Goal: Task Accomplishment & Management: Complete application form

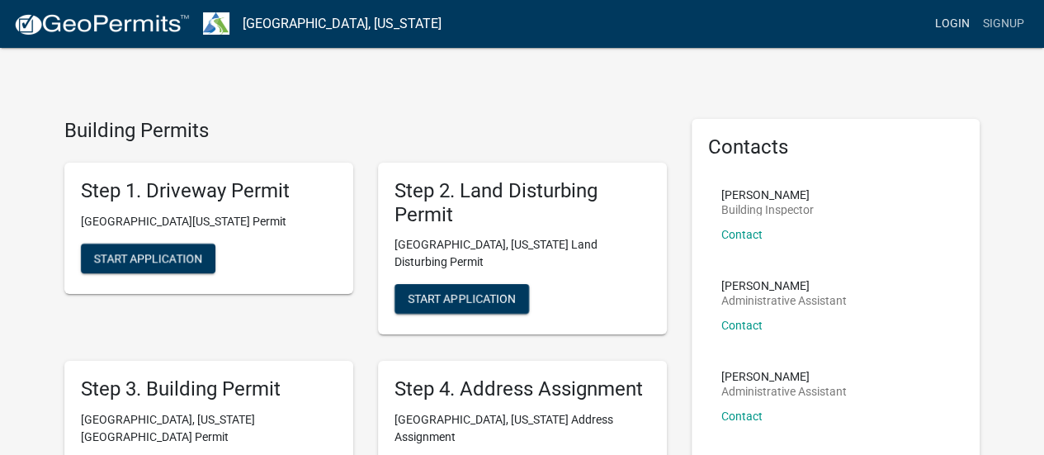
click at [964, 28] on link "Login" at bounding box center [952, 23] width 48 height 31
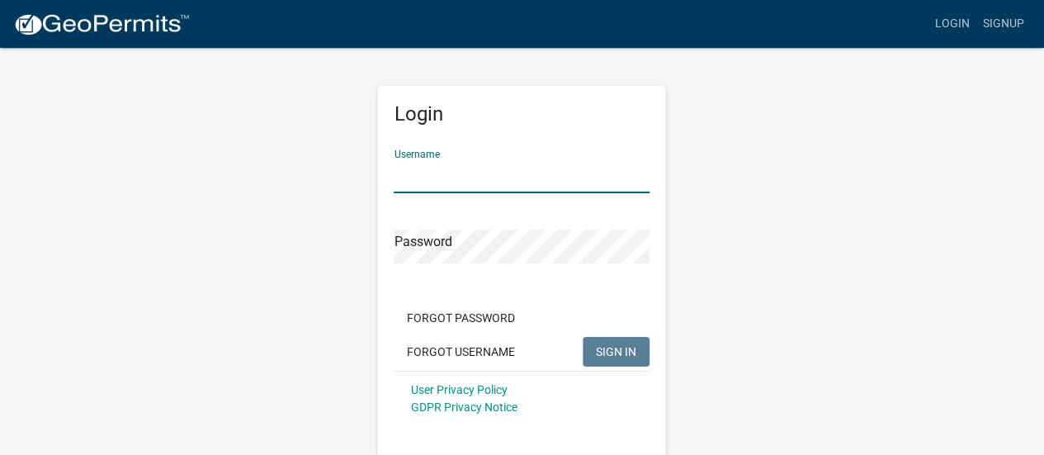
click at [479, 177] on input "Username" at bounding box center [522, 176] width 256 height 34
type input "whuff"
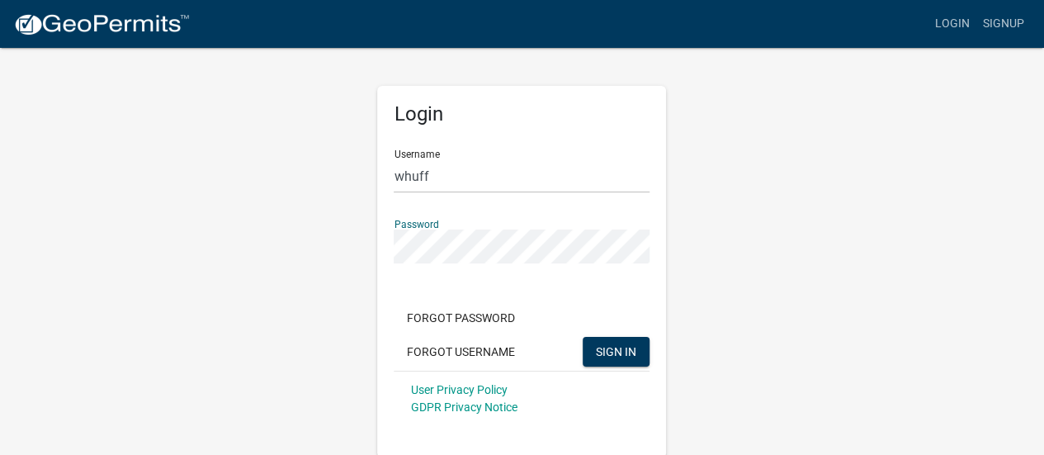
click at [583, 337] on button "SIGN IN" at bounding box center [616, 352] width 67 height 30
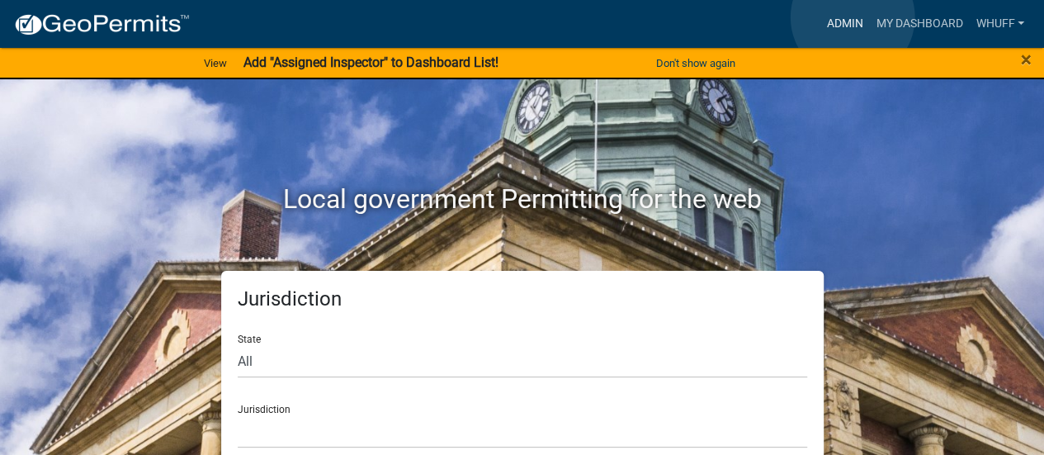
click at [852, 17] on link "Admin" at bounding box center [844, 23] width 50 height 31
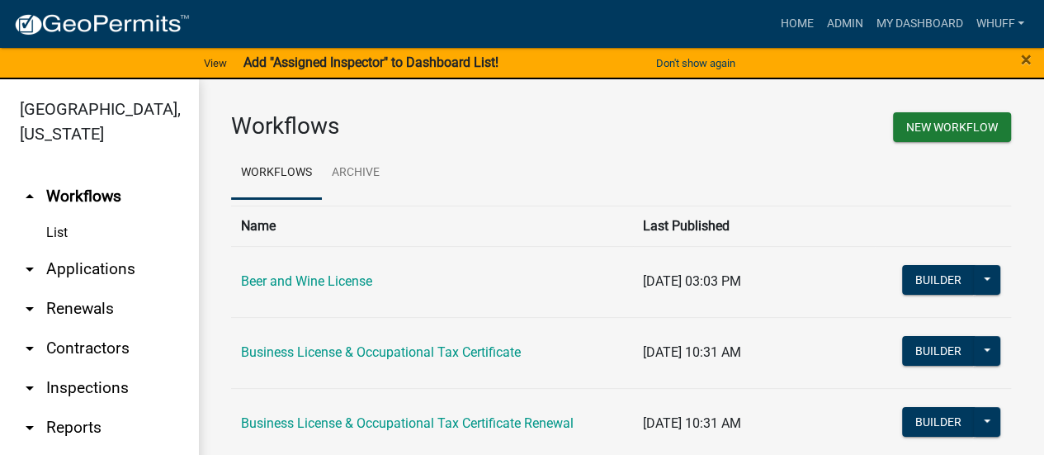
click at [91, 265] on link "arrow_drop_down Applications" at bounding box center [99, 269] width 198 height 40
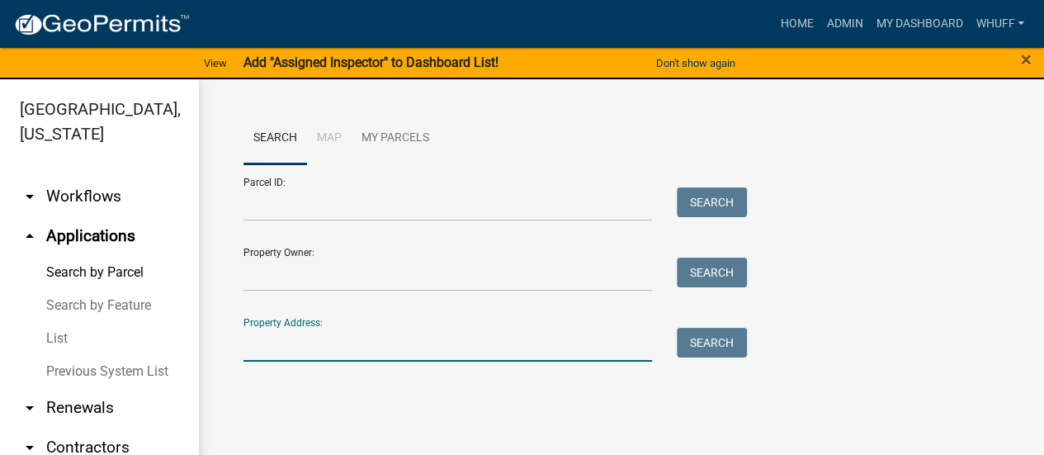
click at [337, 345] on input "Property Address:" at bounding box center [447, 345] width 408 height 34
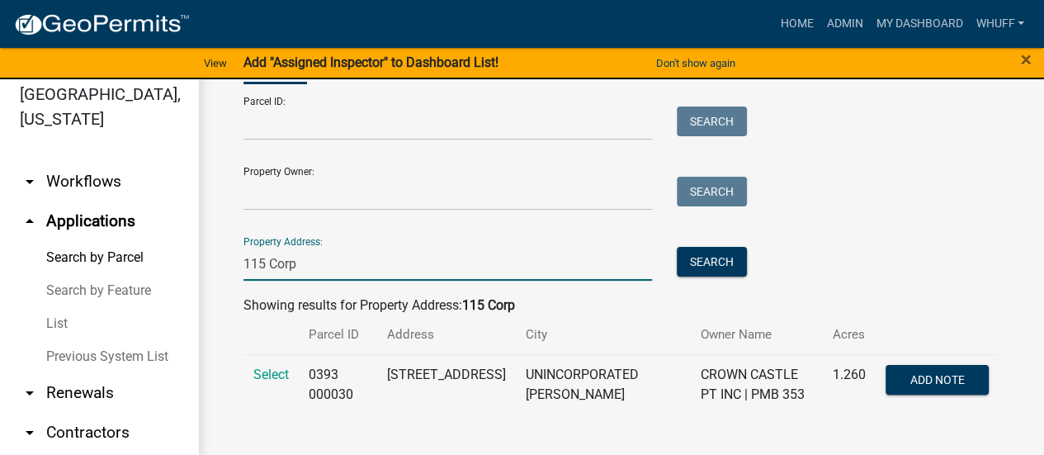
scroll to position [20, 0]
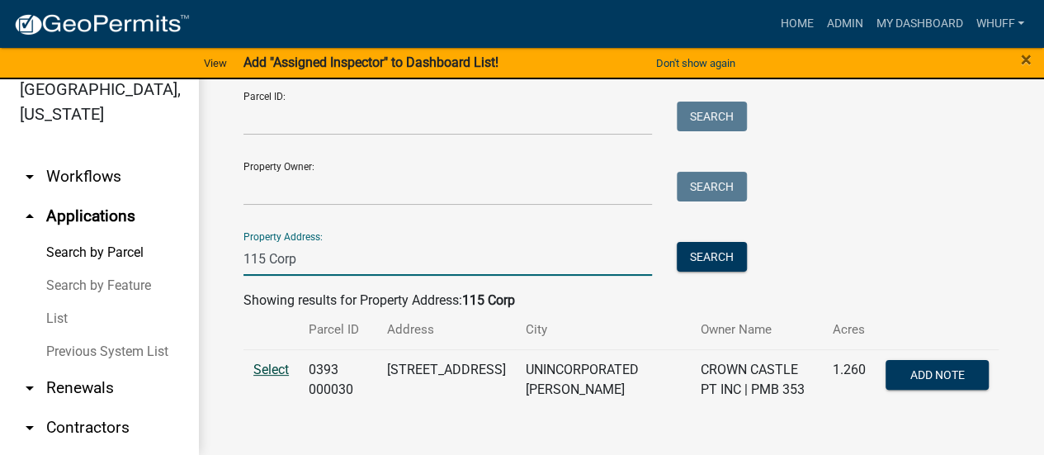
type input "115 Corp"
click at [276, 373] on span "Select" at bounding box center [270, 369] width 35 height 16
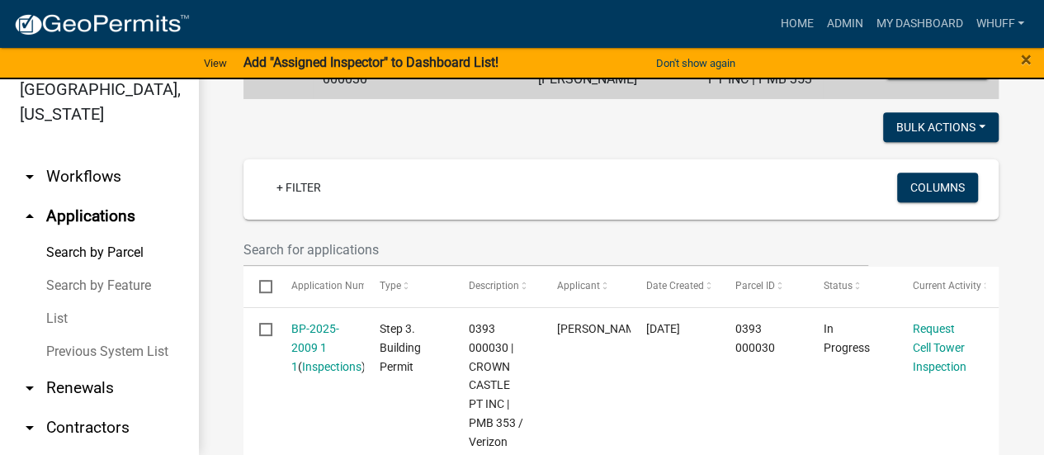
scroll to position [396, 0]
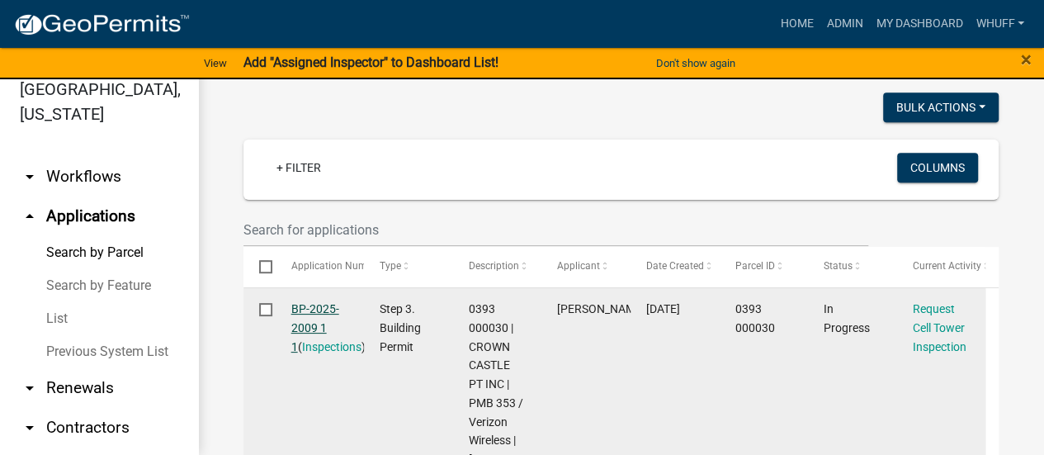
click at [319, 306] on link "BP-2025-2009 1 1" at bounding box center [315, 327] width 48 height 51
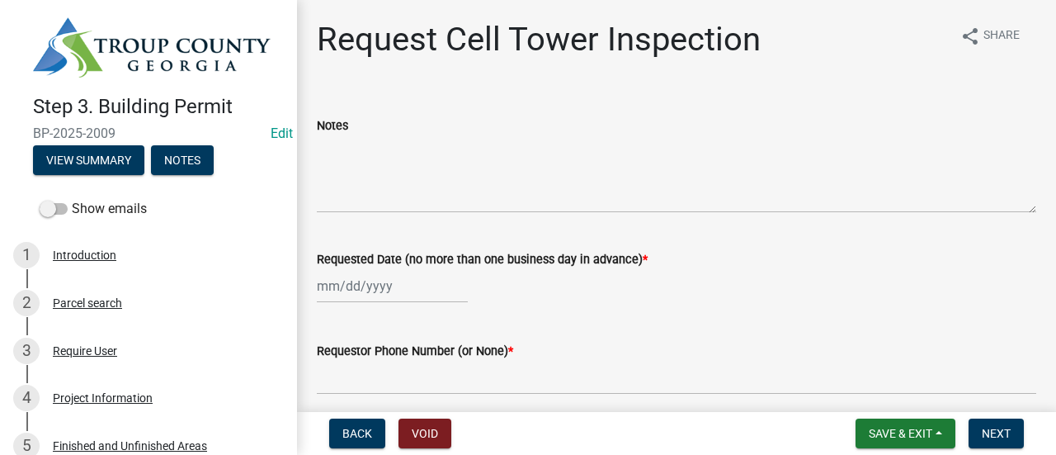
click at [370, 296] on div at bounding box center [392, 286] width 151 height 34
select select "8"
select select "2025"
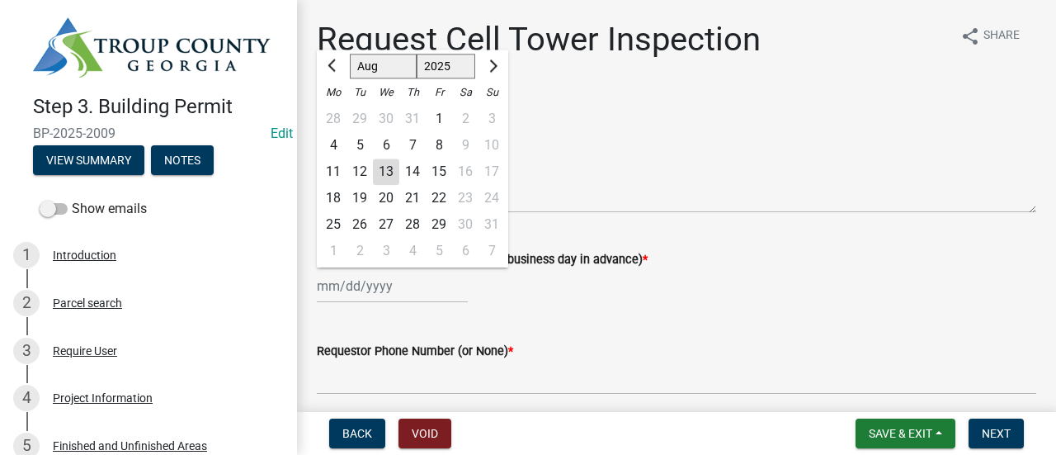
click at [396, 172] on div "13" at bounding box center [386, 171] width 26 height 26
type input "[DATE]"
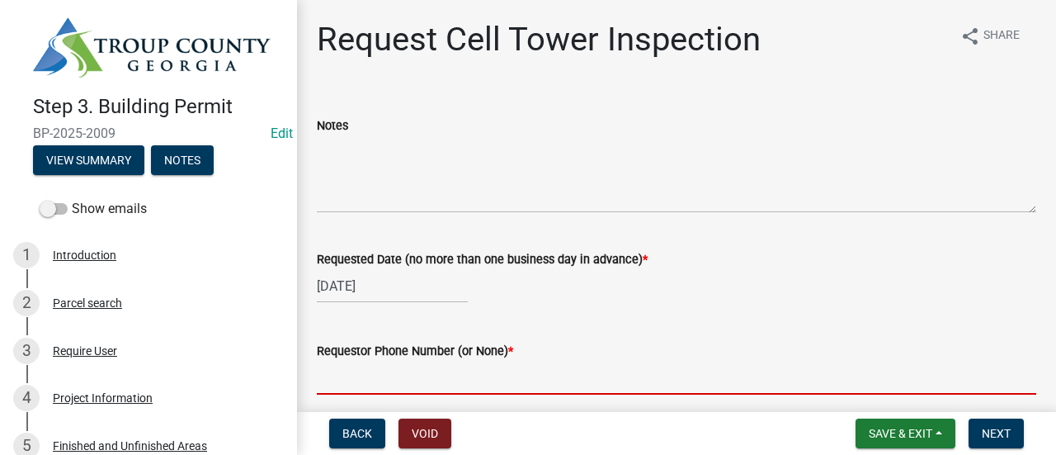
click at [416, 362] on input "Requestor Phone Number (or None) *" at bounding box center [677, 378] width 720 height 34
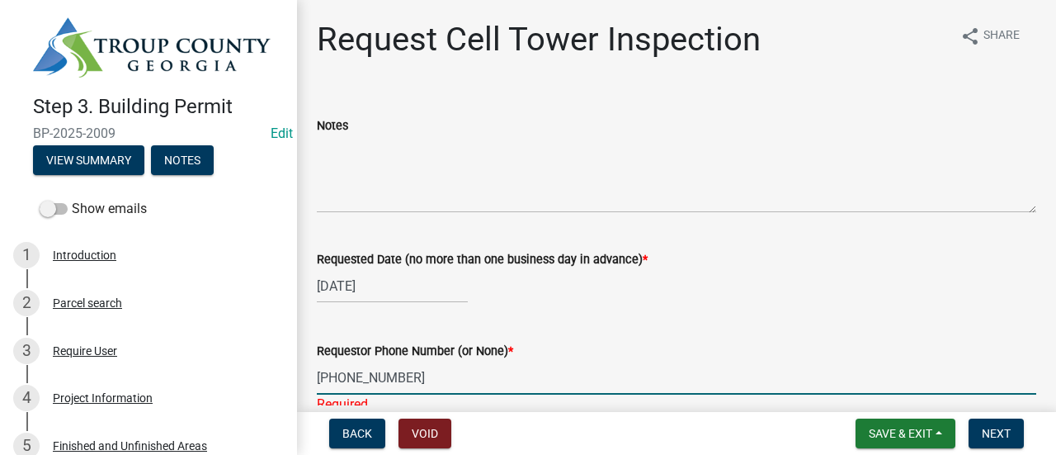
type input "[PHONE_NUMBER]"
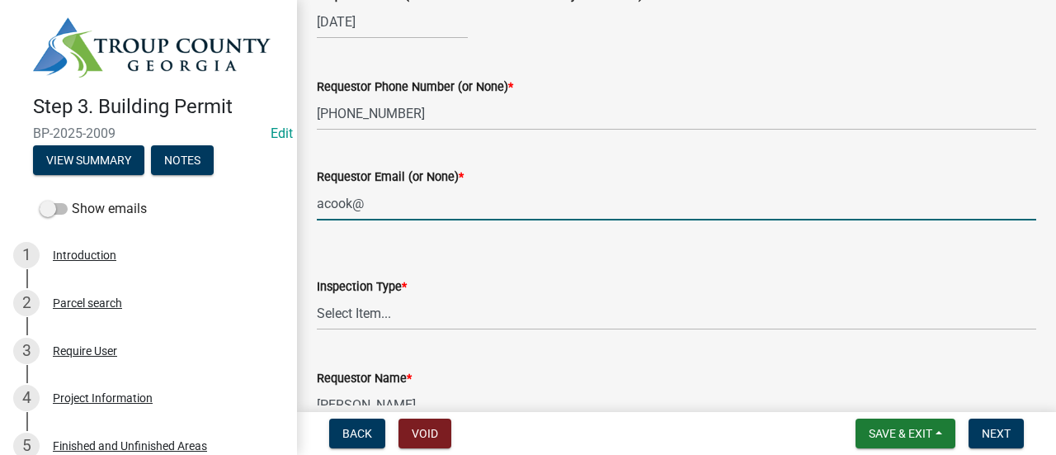
drag, startPoint x: 400, startPoint y: 207, endPoint x: 134, endPoint y: 225, distance: 267.2
click at [134, 225] on div "Step 3. Building Permit BP-2025-2009 Edit View Summary Notes Show emails 1 Intr…" at bounding box center [528, 227] width 1056 height 455
paste input "[EMAIL_ADDRESS][DOMAIN_NAME]"
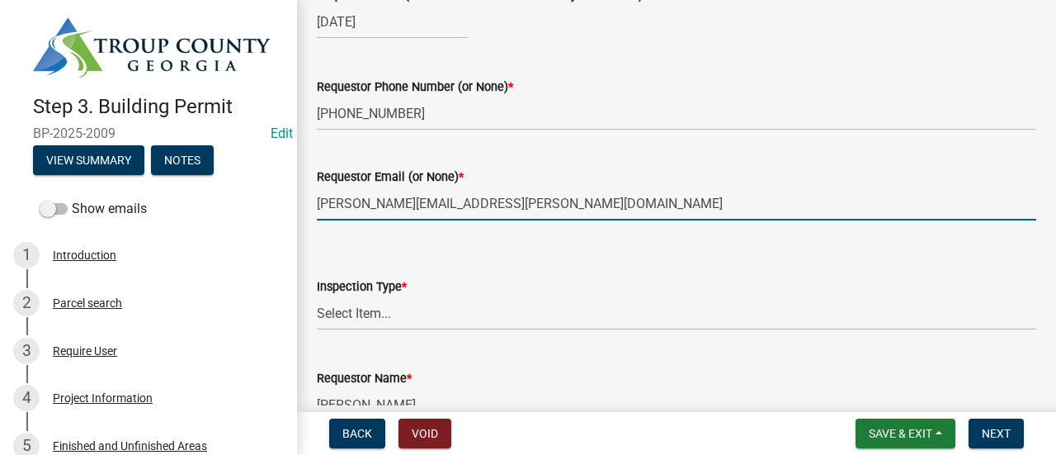
type input "[PERSON_NAME][EMAIL_ADDRESS][PERSON_NAME][DOMAIN_NAME]"
click at [363, 299] on select "Select Item... [GEOGRAPHIC_DATA]" at bounding box center [677, 313] width 720 height 34
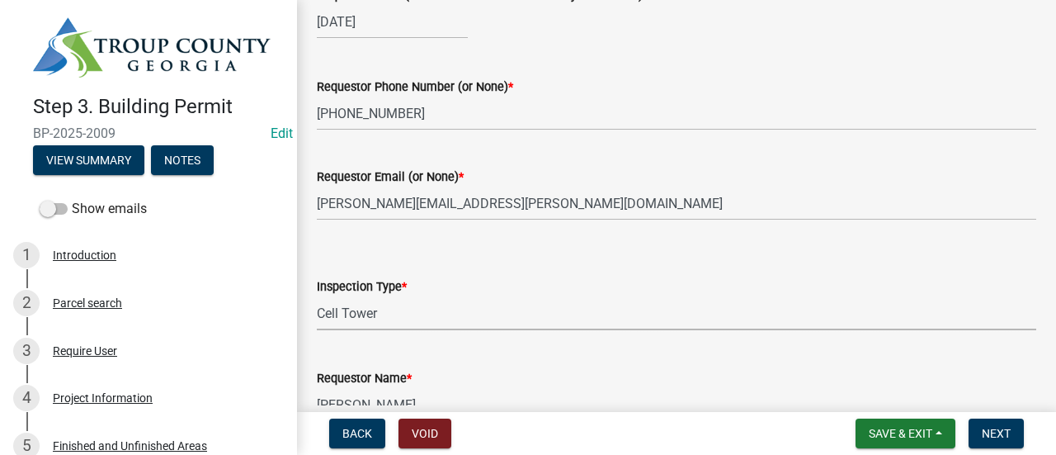
click at [317, 296] on select "Select Item... [GEOGRAPHIC_DATA]" at bounding box center [677, 313] width 720 height 34
select select "7972e7e3-b558-48a6-947b-32172573a035"
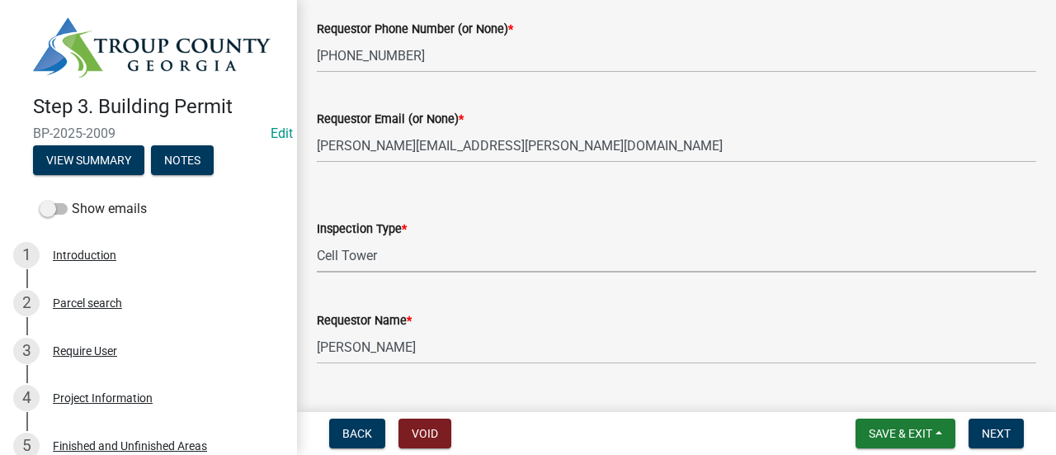
scroll to position [347, 0]
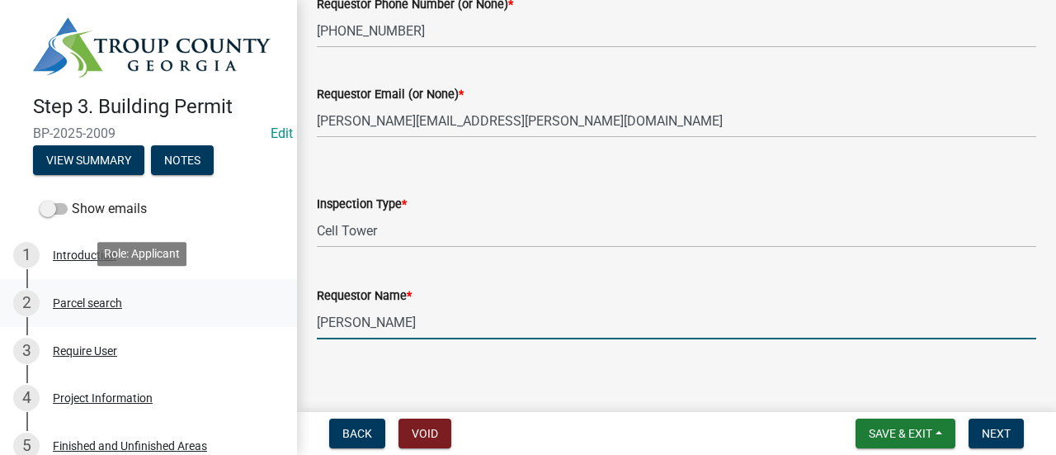
drag, startPoint x: 462, startPoint y: 323, endPoint x: 129, endPoint y: 304, distance: 333.9
click at [129, 304] on div "Step 3. Building Permit BP-2025-2009 Edit View Summary Notes Show emails 1 Intr…" at bounding box center [528, 227] width 1056 height 455
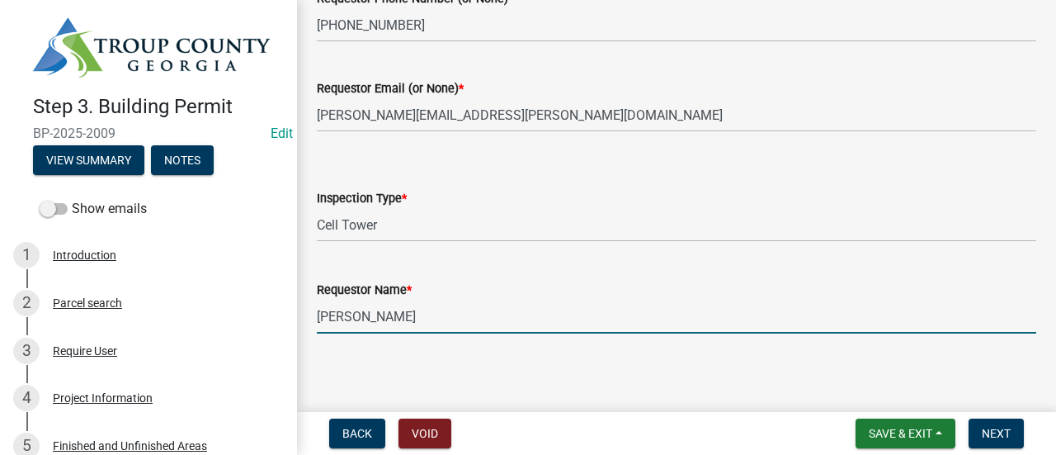
scroll to position [358, 0]
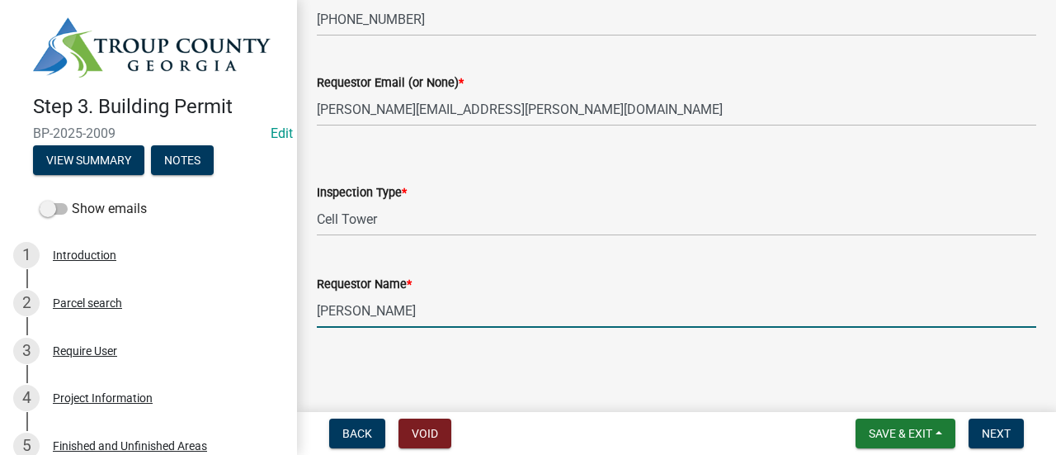
type input "[PERSON_NAME]"
drag, startPoint x: 734, startPoint y: 369, endPoint x: 769, endPoint y: 364, distance: 35.8
click at [754, 365] on main "Request Cell Tower Inspection share Share Notes Requested Date (no more than on…" at bounding box center [676, 202] width 759 height 405
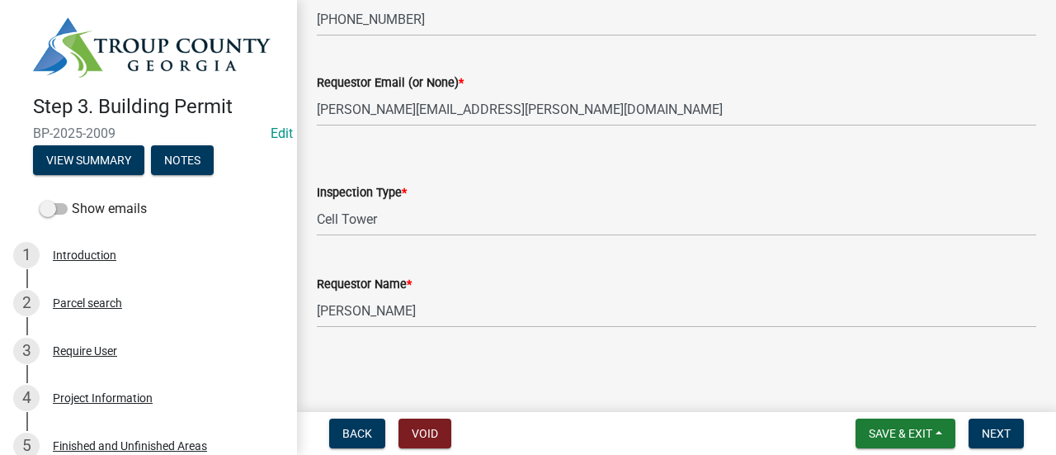
click at [980, 339] on wm-data-entity-input "Requestor Name * [PERSON_NAME]" at bounding box center [677, 296] width 720 height 90
click at [1006, 439] on span "Next" at bounding box center [996, 433] width 29 height 13
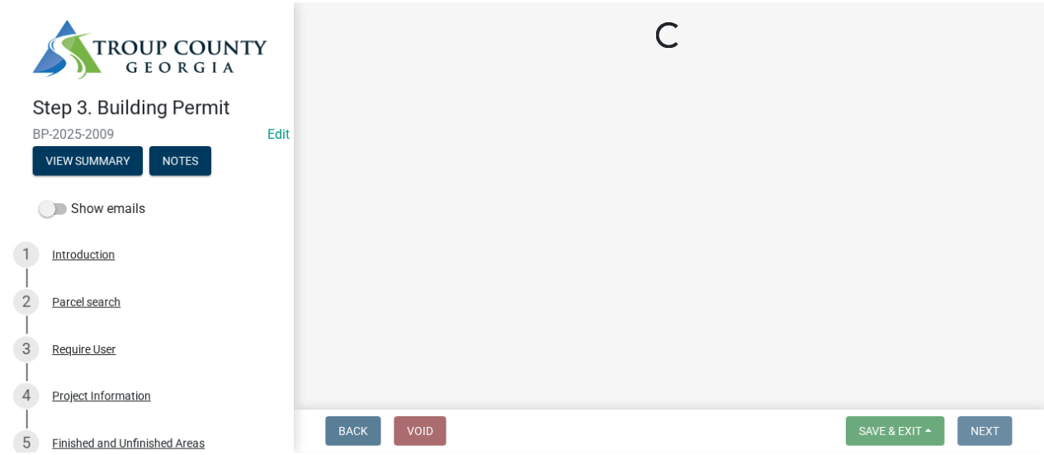
scroll to position [0, 0]
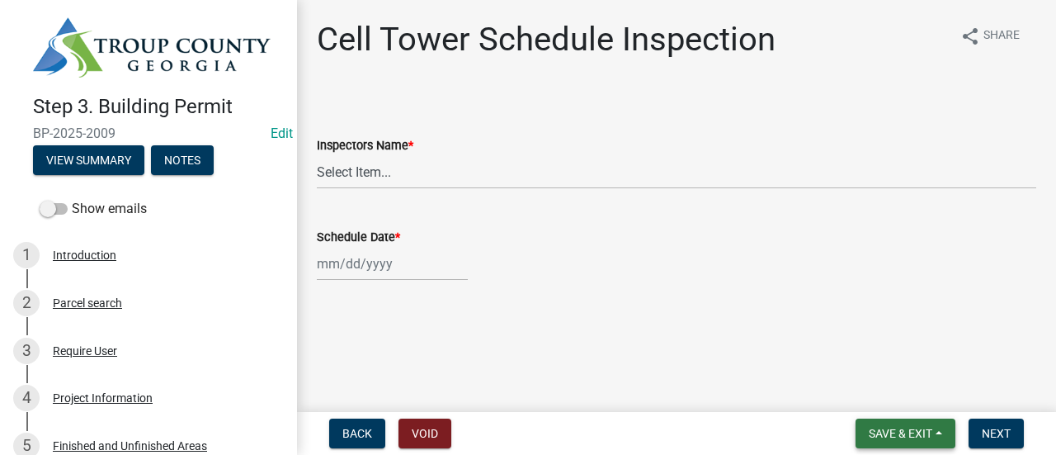
click at [918, 432] on span "Save & Exit" at bounding box center [901, 433] width 64 height 13
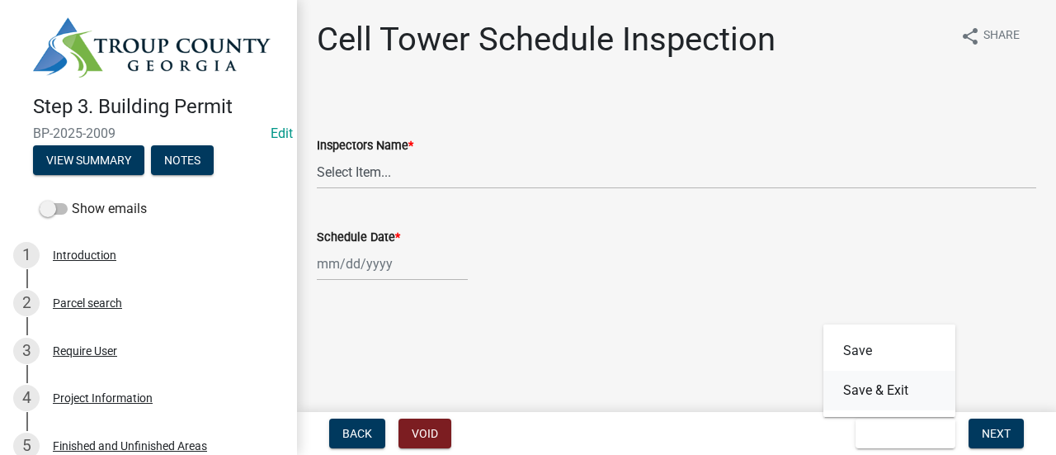
click at [873, 385] on button "Save & Exit" at bounding box center [890, 391] width 132 height 40
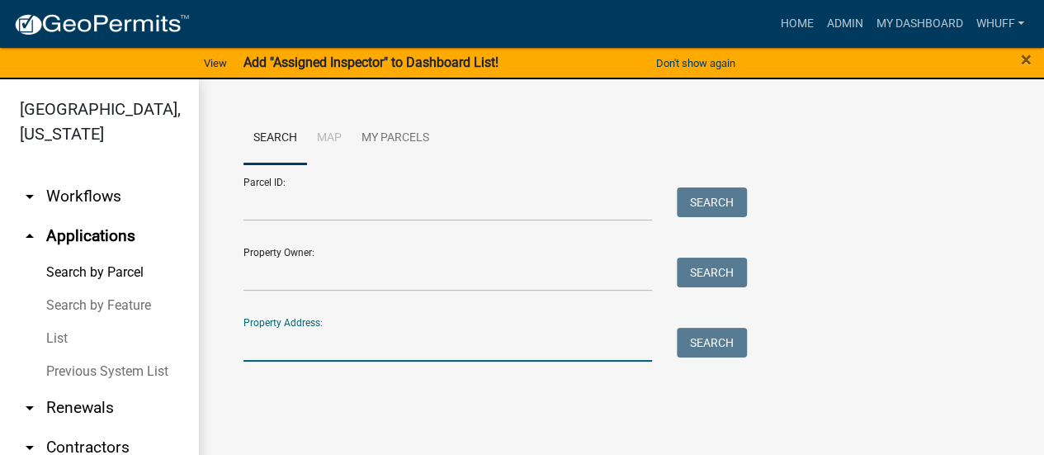
click at [467, 342] on input "Property Address:" at bounding box center [447, 345] width 408 height 34
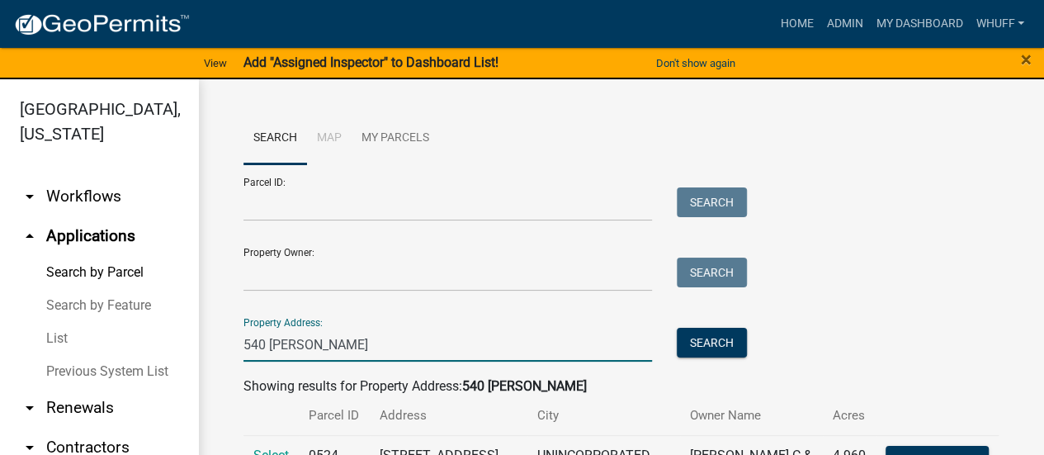
scroll to position [66, 0]
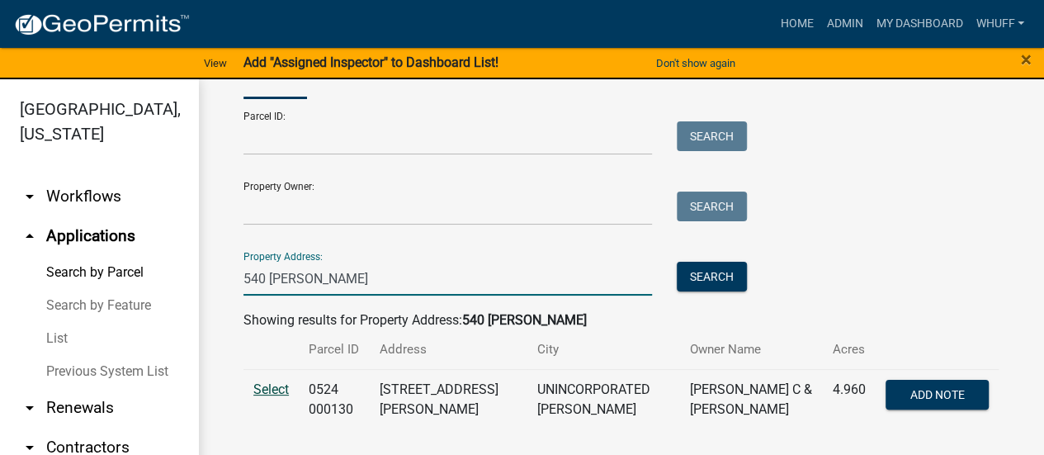
type input "540 [PERSON_NAME]"
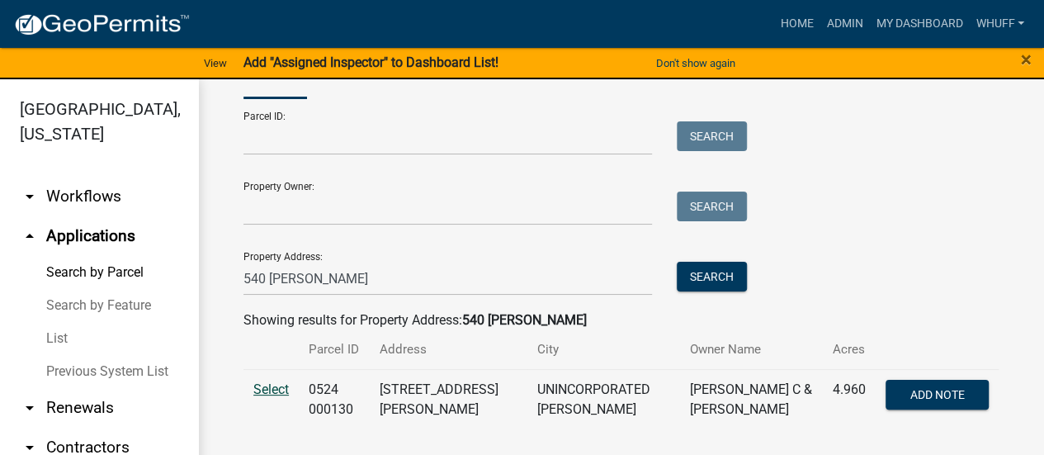
click at [267, 387] on span "Select" at bounding box center [270, 389] width 35 height 16
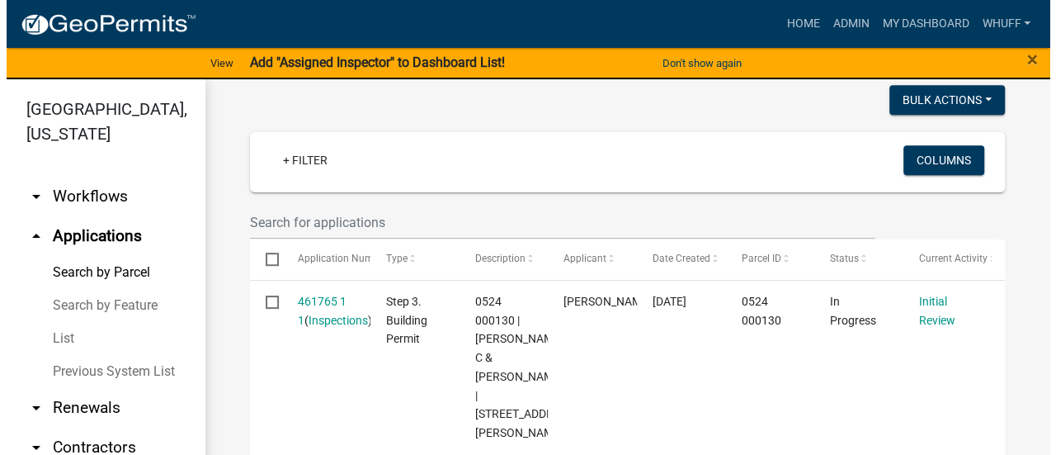
scroll to position [479, 0]
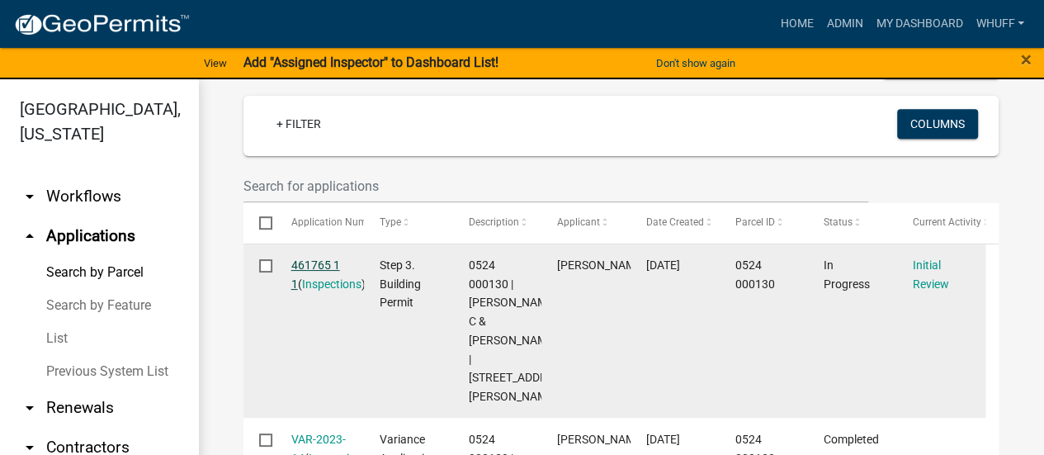
click at [316, 258] on link "461765 1 1" at bounding box center [315, 274] width 49 height 32
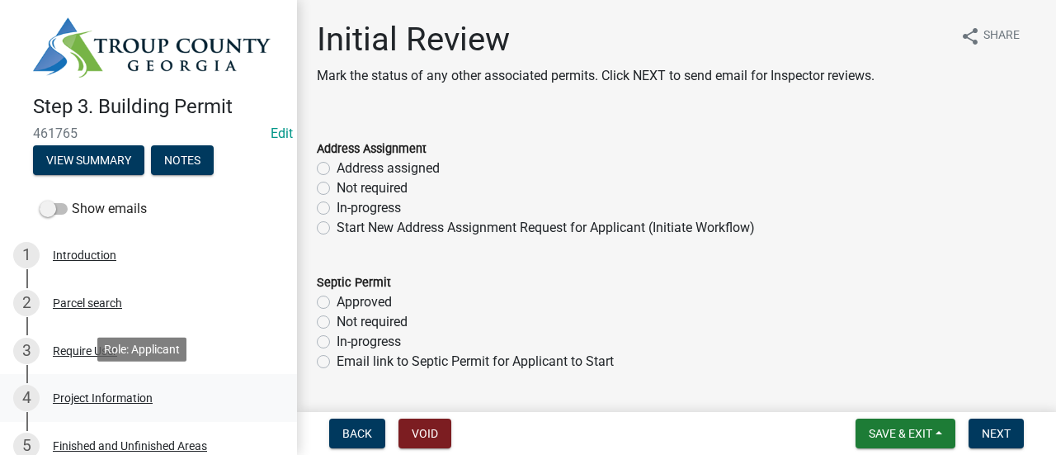
click at [71, 399] on div "Project Information" at bounding box center [103, 398] width 100 height 12
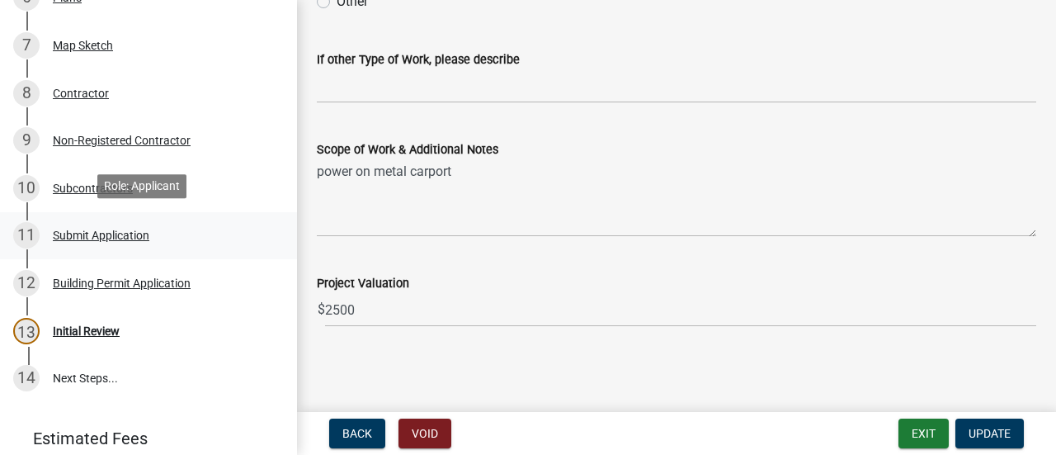
scroll to position [413, 0]
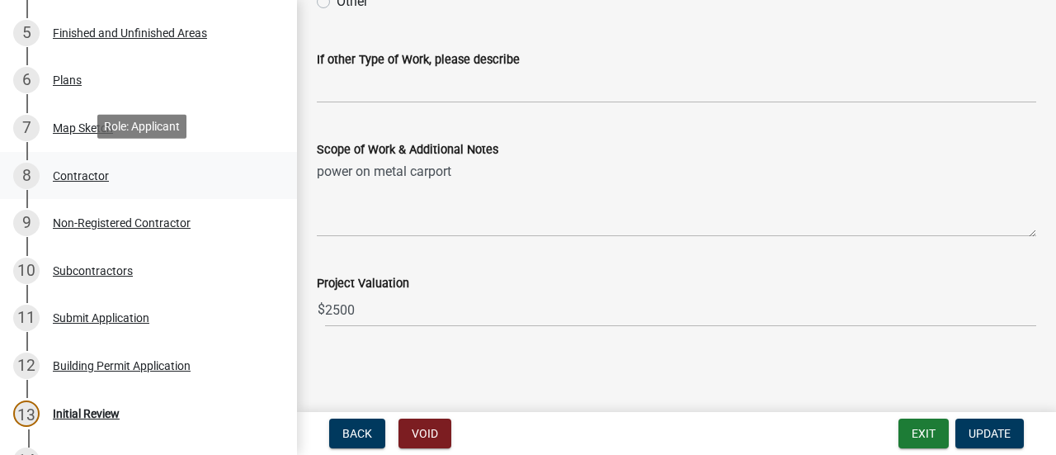
click at [78, 170] on div "Contractor" at bounding box center [81, 176] width 56 height 12
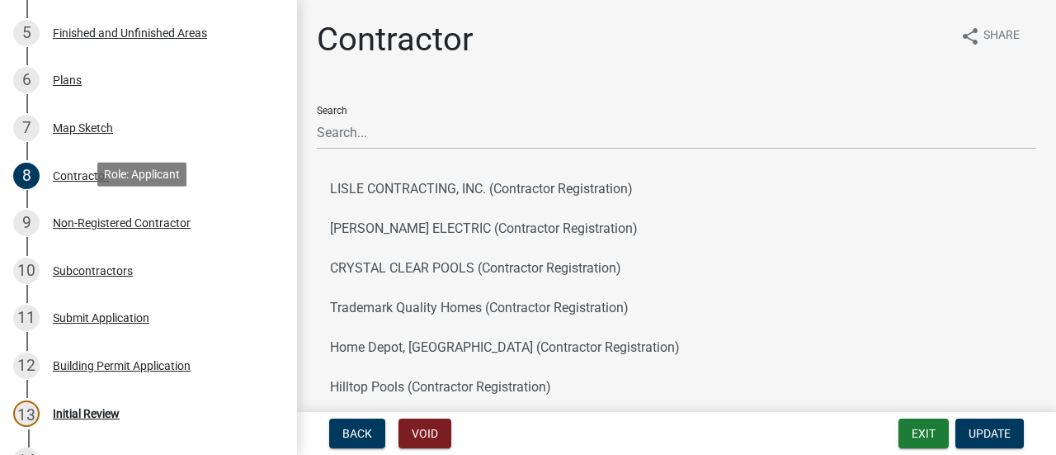
click at [121, 227] on div "9 Non-Registered Contractor" at bounding box center [141, 223] width 257 height 26
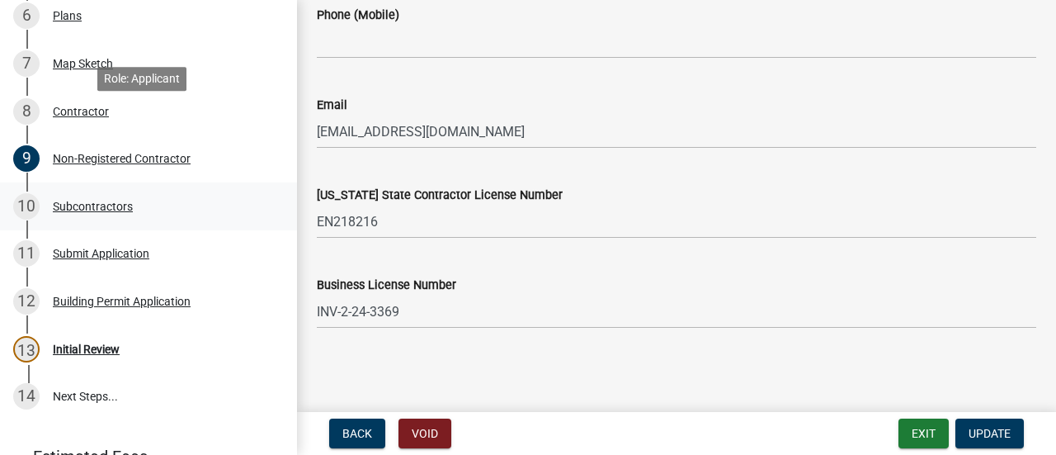
scroll to position [555, 0]
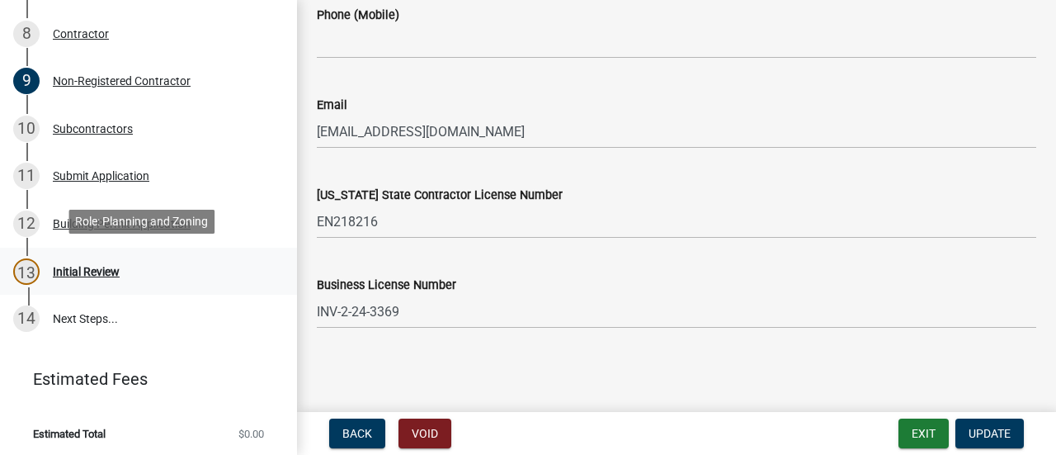
click at [91, 268] on div "Initial Review" at bounding box center [86, 272] width 67 height 12
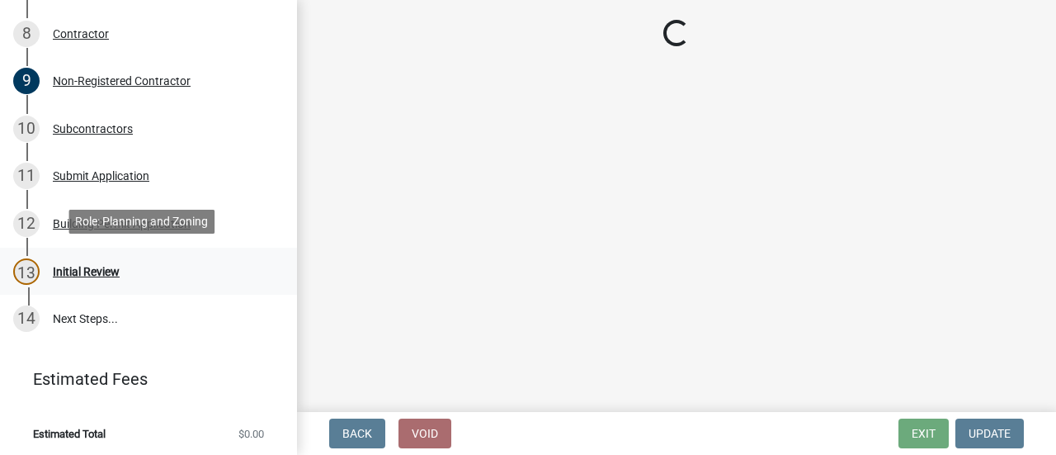
scroll to position [0, 0]
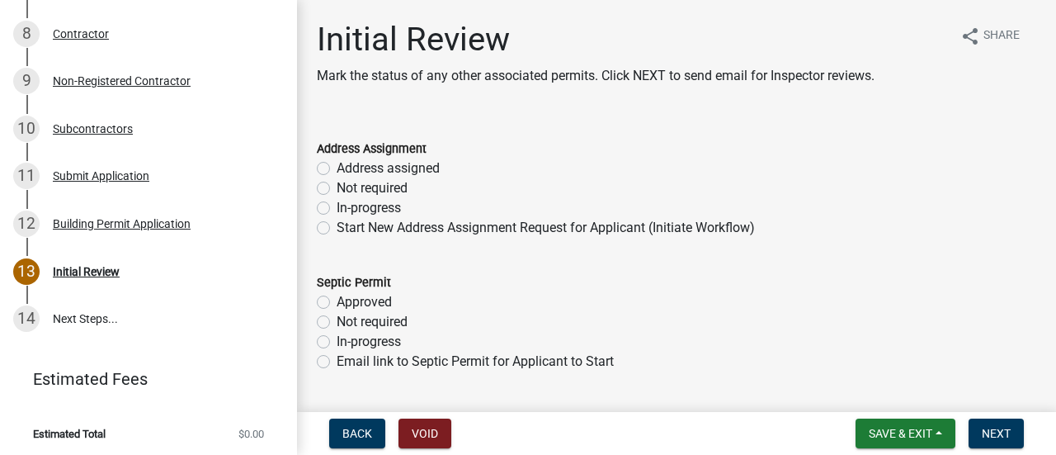
click at [370, 186] on label "Not required" at bounding box center [372, 188] width 71 height 20
click at [347, 186] on input "Not required" at bounding box center [342, 183] width 11 height 11
radio input "true"
click at [392, 324] on label "Not required" at bounding box center [372, 322] width 71 height 20
click at [347, 323] on input "Not required" at bounding box center [342, 317] width 11 height 11
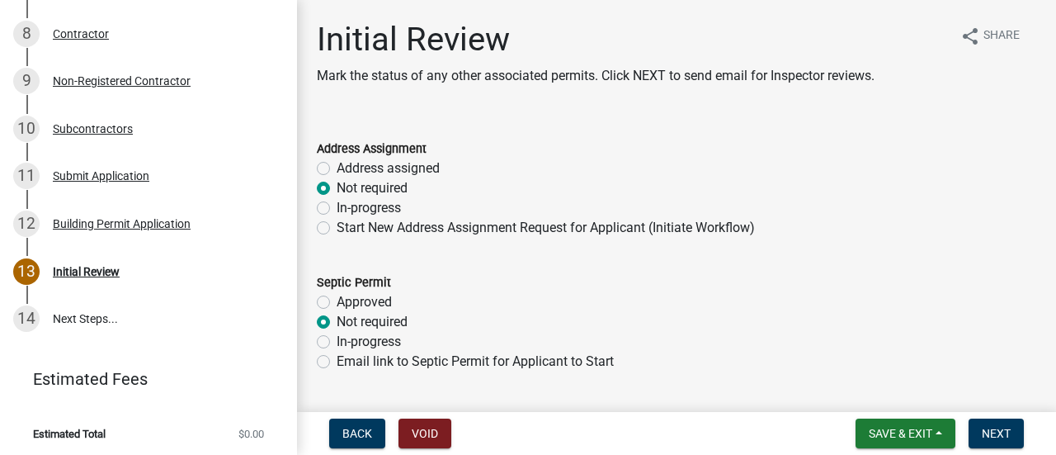
radio input "true"
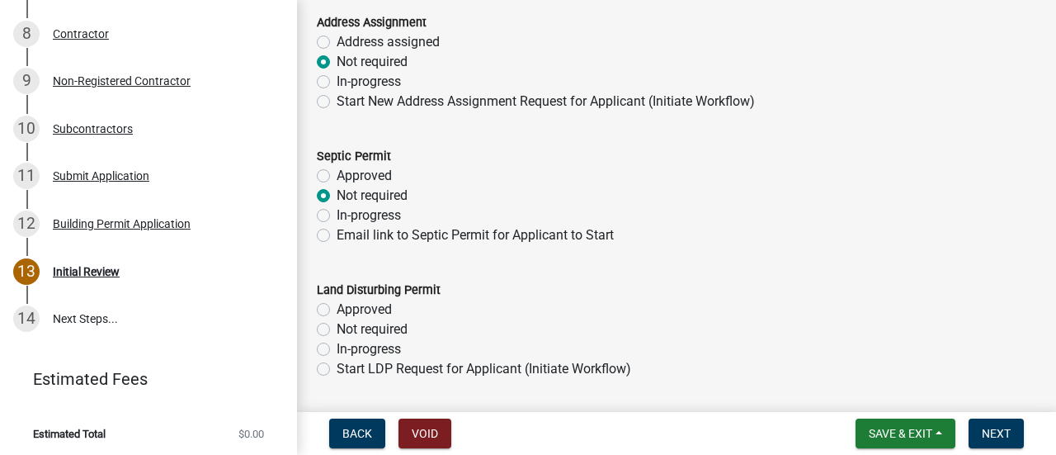
scroll to position [165, 0]
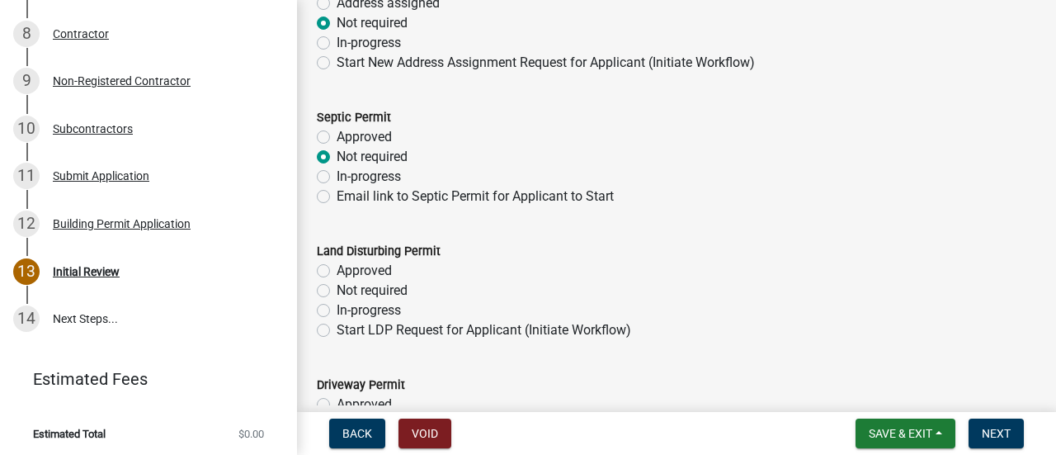
click at [371, 290] on label "Not required" at bounding box center [372, 291] width 71 height 20
click at [347, 290] on input "Not required" at bounding box center [342, 286] width 11 height 11
radio input "true"
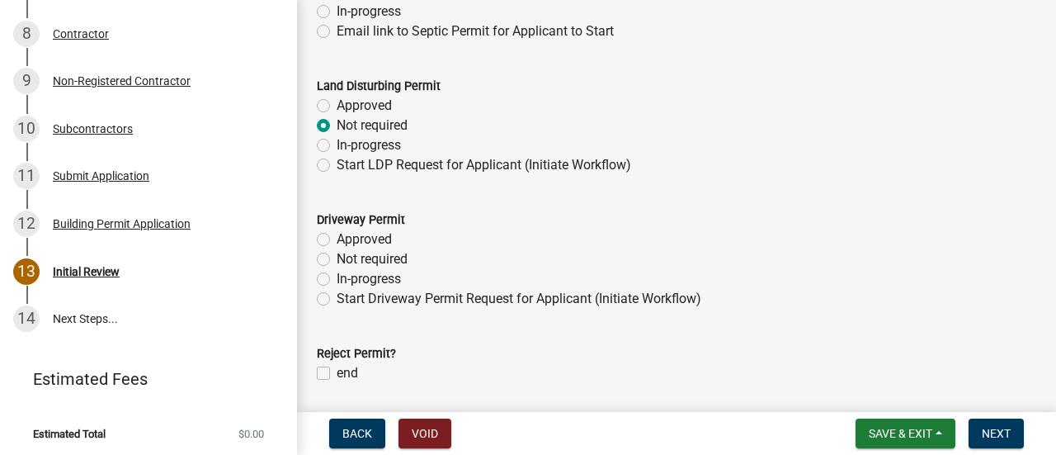
click at [376, 258] on label "Not required" at bounding box center [372, 259] width 71 height 20
click at [347, 258] on input "Not required" at bounding box center [342, 254] width 11 height 11
radio input "true"
click at [835, 214] on div "Driveway Permit" at bounding box center [677, 220] width 720 height 20
click at [989, 430] on span "Next" at bounding box center [996, 433] width 29 height 13
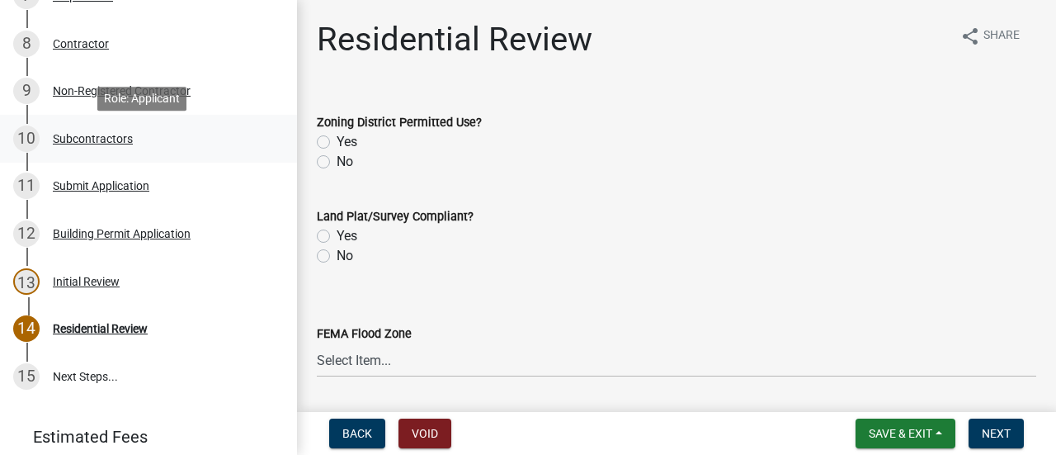
scroll to position [520, 0]
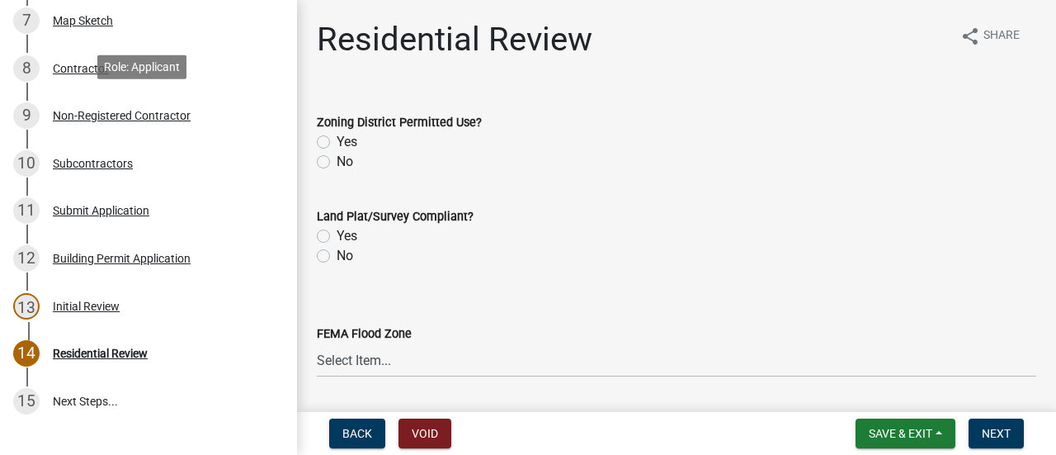
click at [136, 110] on div "Non-Registered Contractor" at bounding box center [122, 116] width 138 height 12
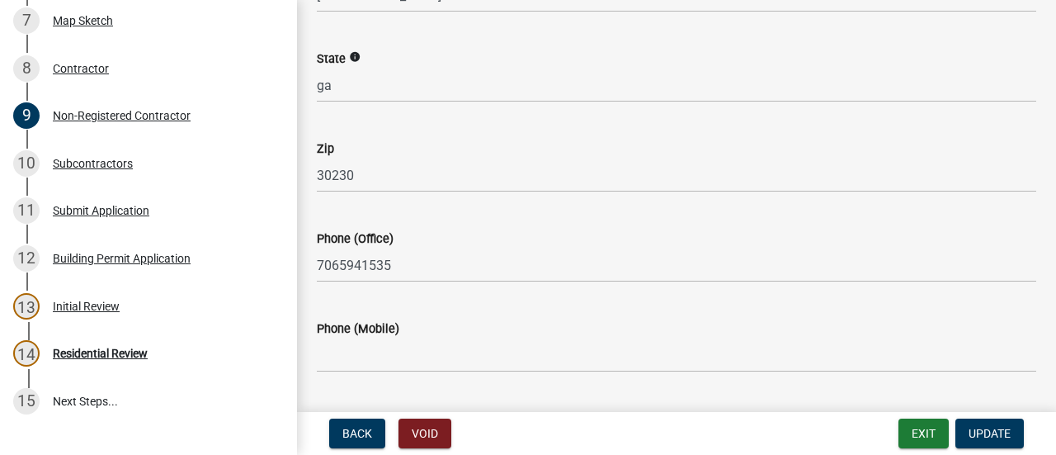
scroll to position [809, 0]
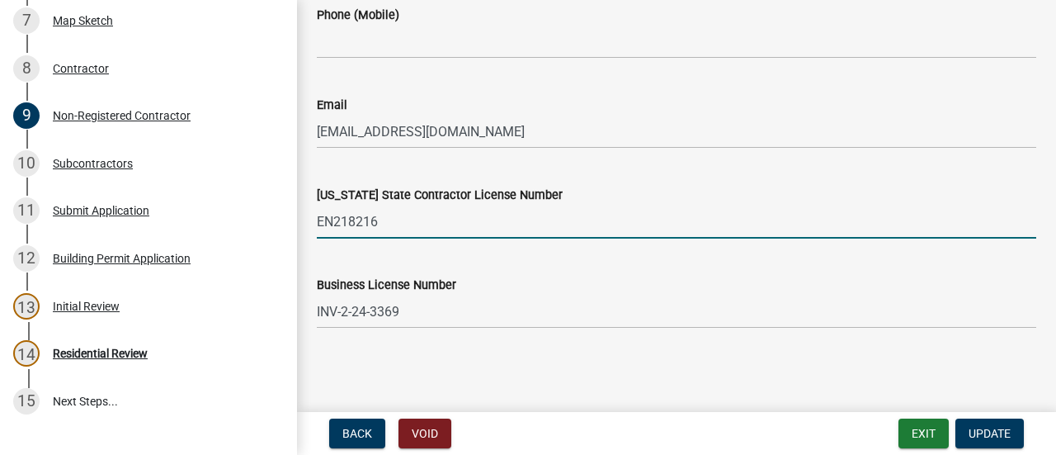
drag, startPoint x: 361, startPoint y: 225, endPoint x: 317, endPoint y: 236, distance: 45.0
click at [317, 236] on input "EN218216" at bounding box center [677, 222] width 720 height 34
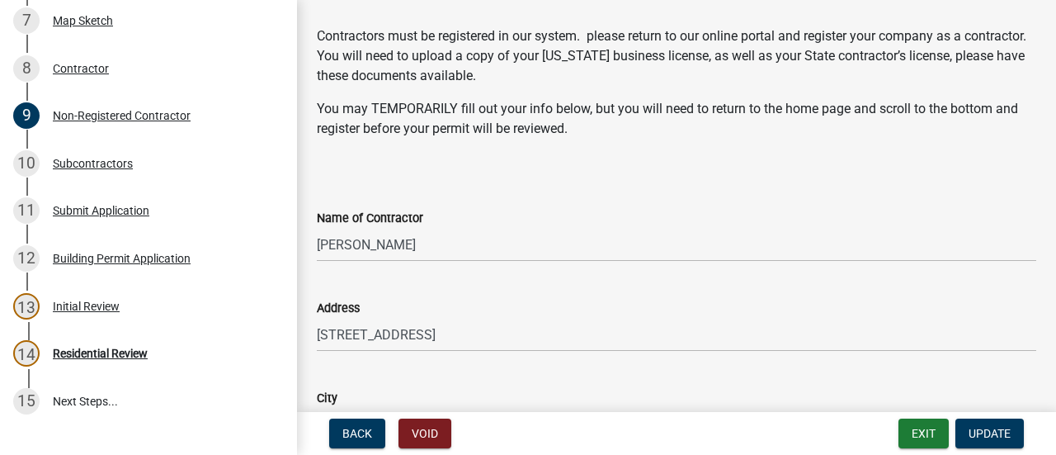
scroll to position [0, 0]
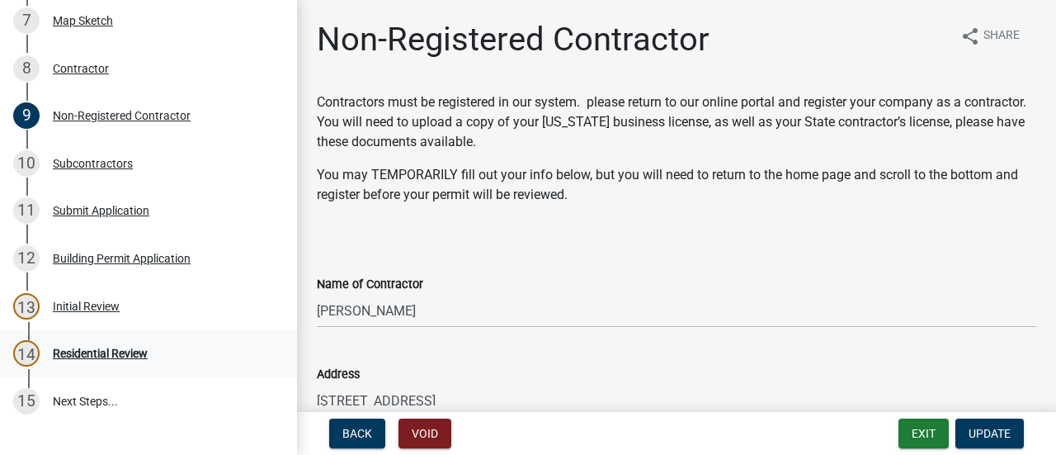
click at [124, 347] on div "Residential Review" at bounding box center [100, 353] width 95 height 12
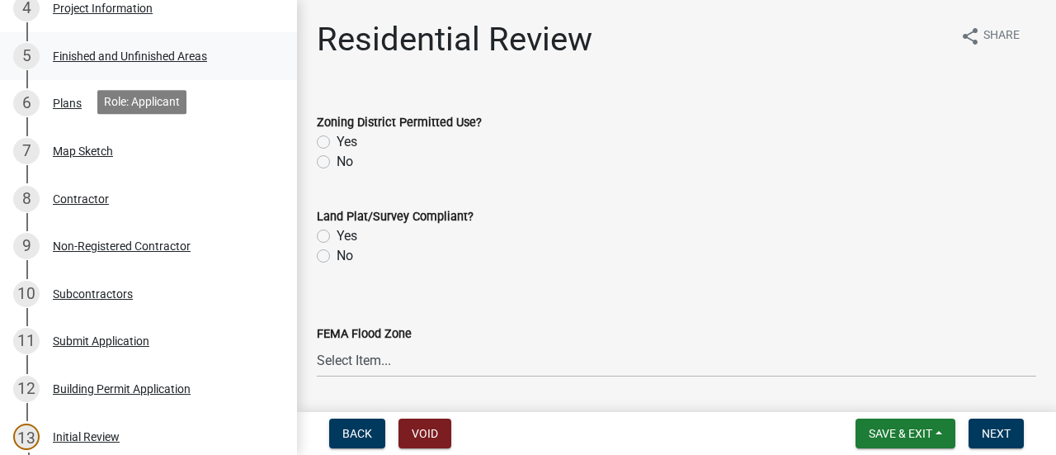
scroll to position [355, 0]
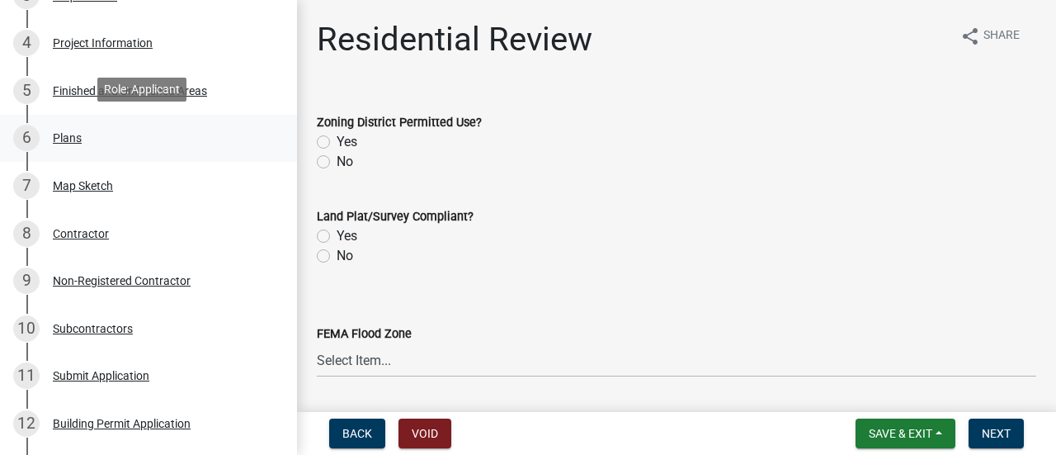
click at [65, 135] on div "Plans" at bounding box center [67, 138] width 29 height 12
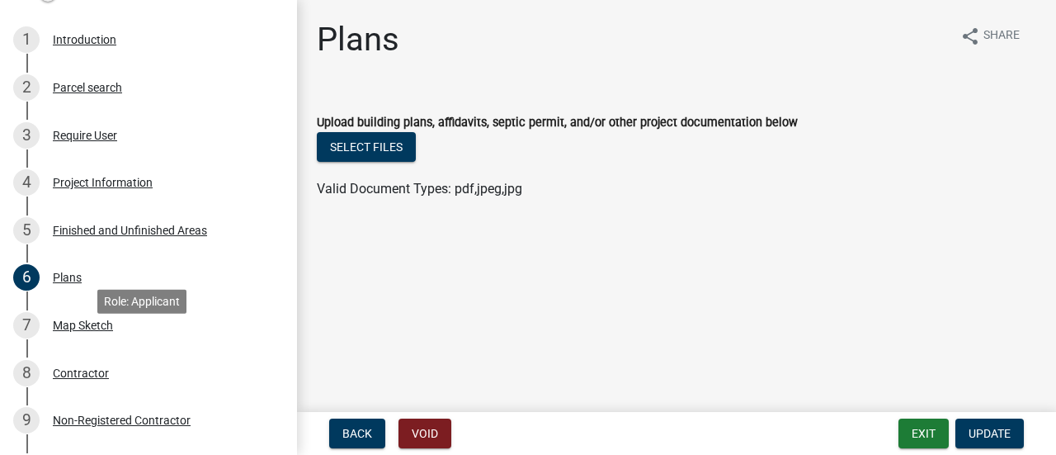
scroll to position [190, 0]
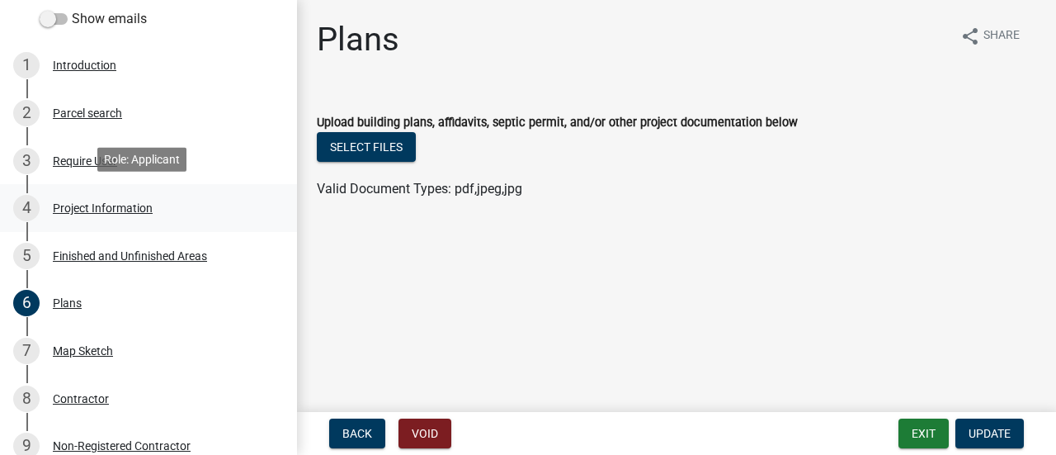
click at [102, 211] on div "Project Information" at bounding box center [103, 208] width 100 height 12
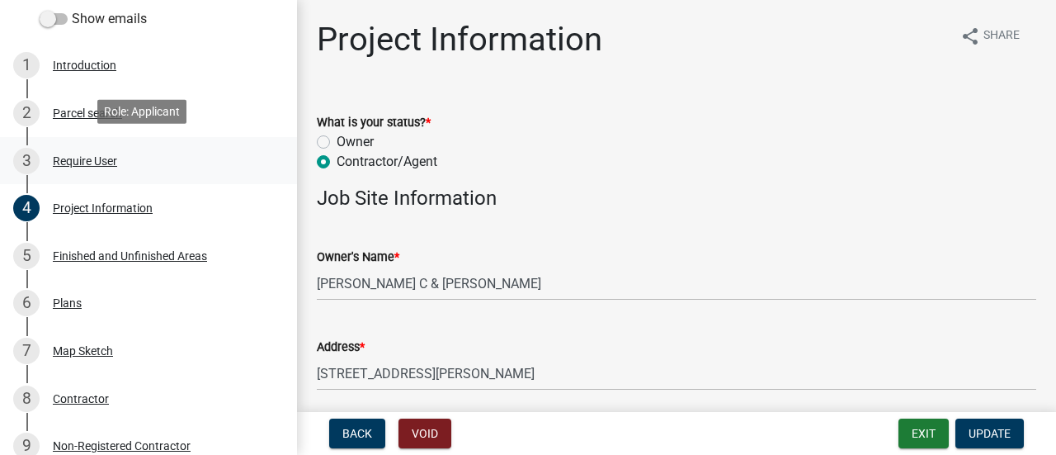
click at [86, 161] on div "Require User" at bounding box center [85, 161] width 64 height 12
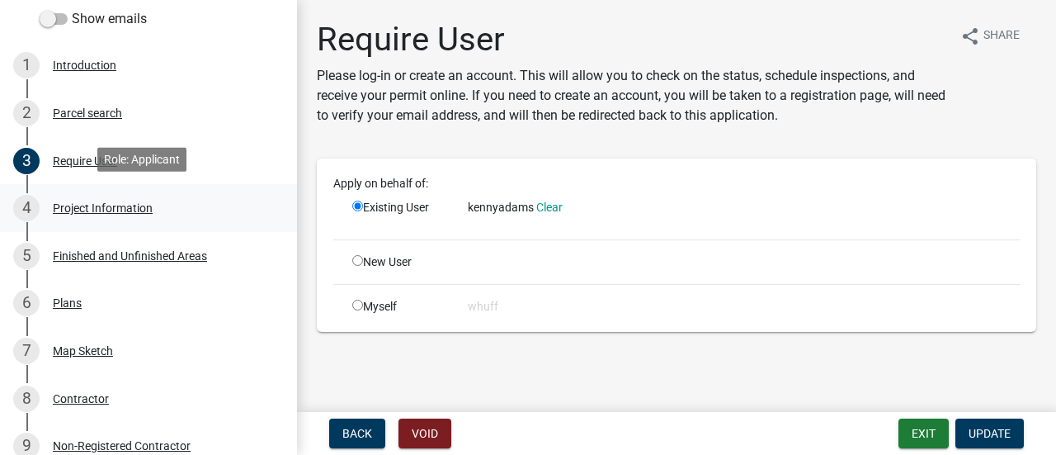
click at [117, 214] on div "4 Project Information" at bounding box center [141, 208] width 257 height 26
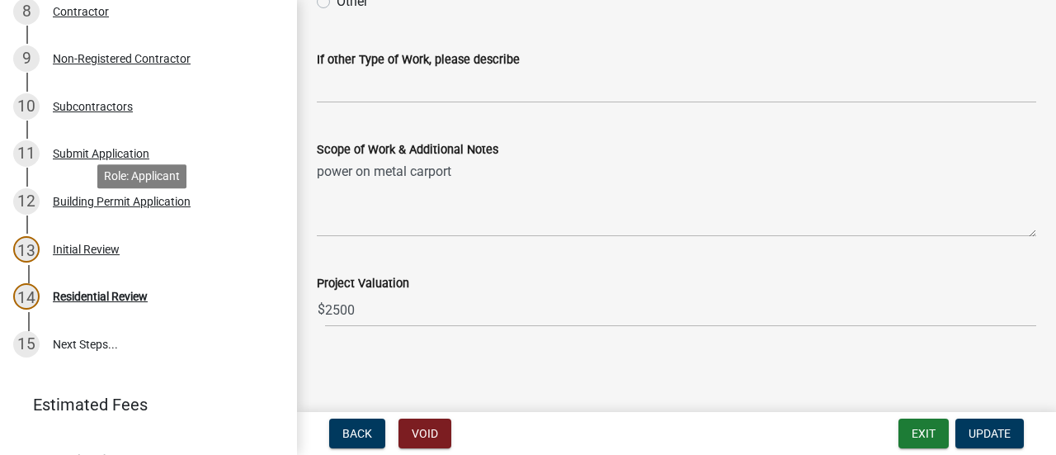
scroll to position [602, 0]
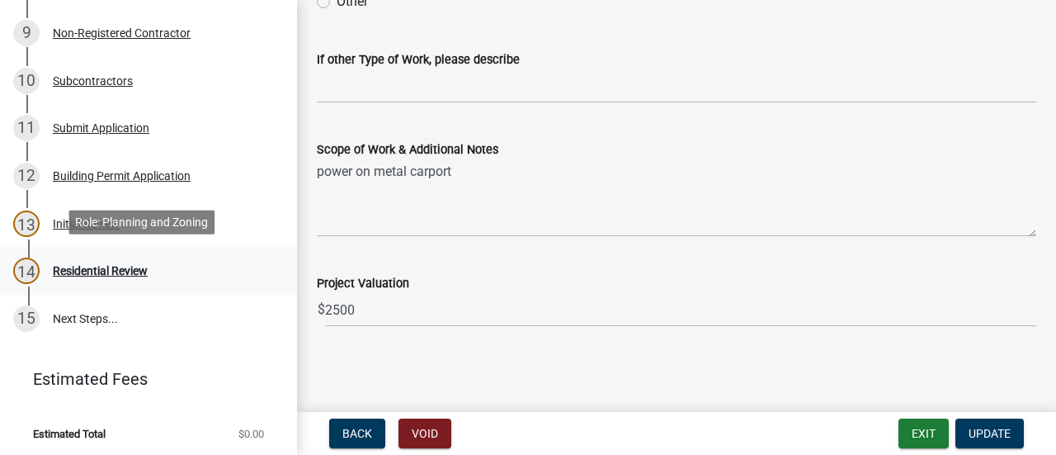
click at [120, 265] on div "Residential Review" at bounding box center [100, 271] width 95 height 12
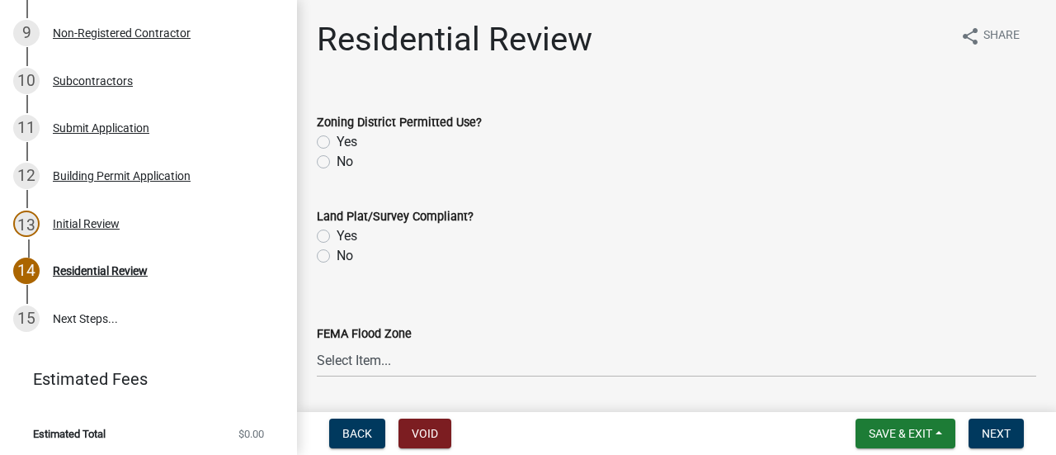
click at [337, 143] on label "Yes" at bounding box center [347, 142] width 21 height 20
click at [337, 143] on input "Yes" at bounding box center [342, 137] width 11 height 11
radio input "true"
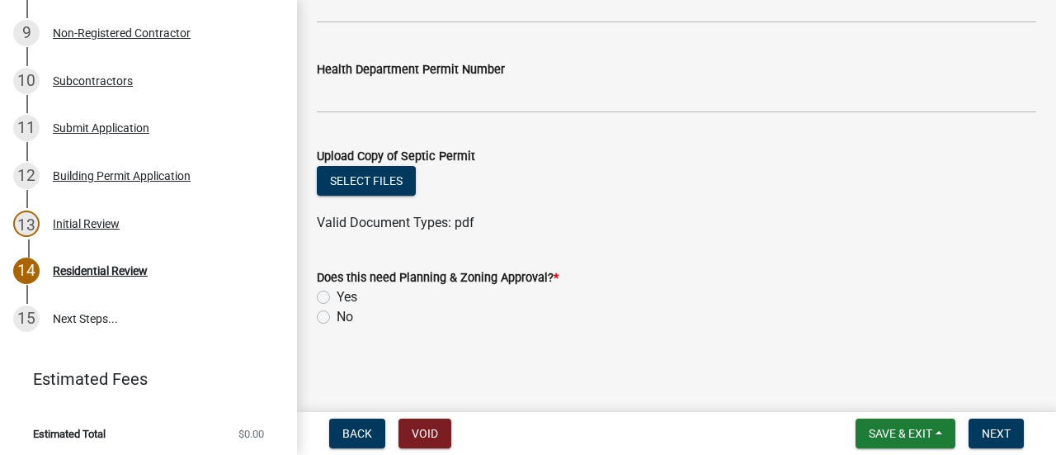
scroll to position [908, 0]
drag, startPoint x: 320, startPoint y: 314, endPoint x: 418, endPoint y: 306, distance: 97.7
click at [337, 314] on label "No" at bounding box center [345, 317] width 17 height 20
click at [337, 314] on input "No" at bounding box center [342, 312] width 11 height 11
radio input "true"
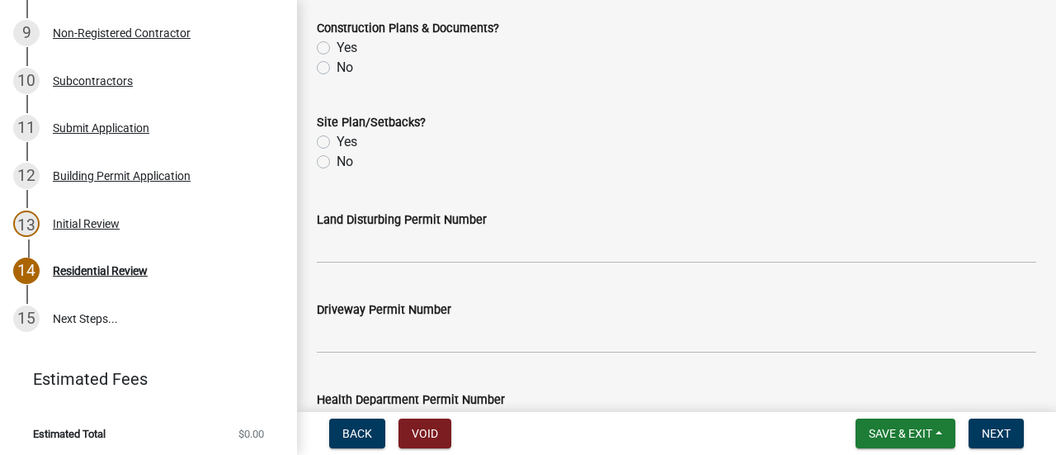
scroll to position [495, 0]
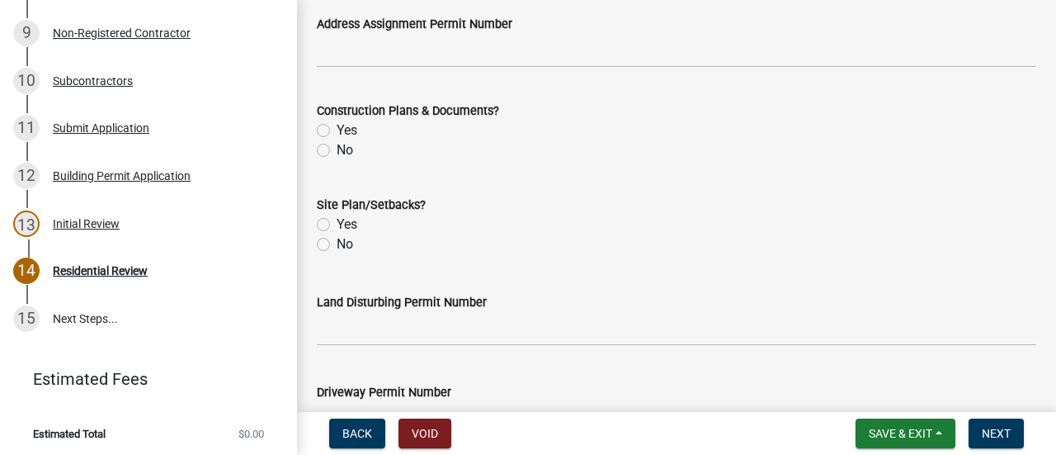
drag, startPoint x: 313, startPoint y: 153, endPoint x: 323, endPoint y: 153, distance: 9.9
click at [316, 153] on div "Construction Plans & Documents? Yes No" at bounding box center [676, 120] width 744 height 79
click at [314, 148] on div "Construction Plans & Documents? Yes No" at bounding box center [676, 120] width 744 height 79
drag, startPoint x: 319, startPoint y: 148, endPoint x: 517, endPoint y: 192, distance: 202.2
click at [337, 148] on label "No" at bounding box center [345, 150] width 17 height 20
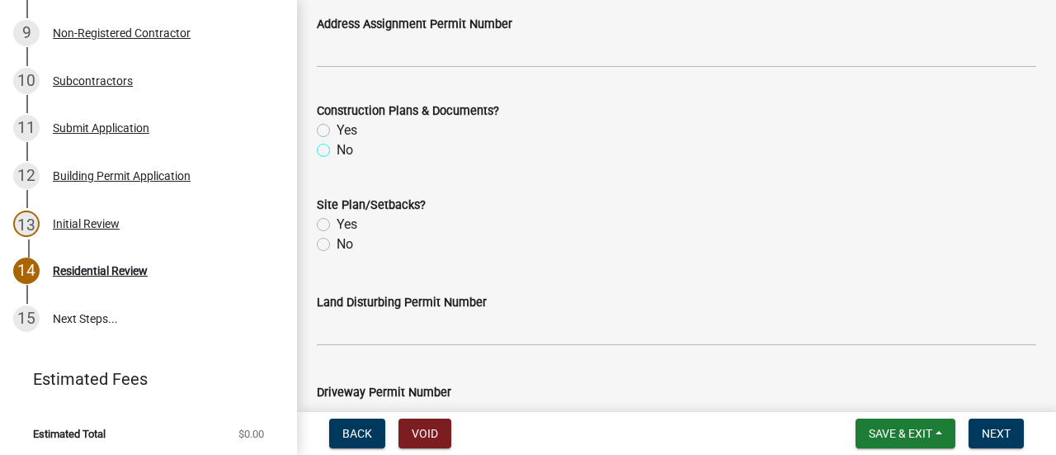
click at [337, 148] on input "No" at bounding box center [342, 145] width 11 height 11
radio input "true"
drag, startPoint x: 568, startPoint y: 208, endPoint x: 618, endPoint y: 214, distance: 50.7
click at [599, 212] on div "Site Plan/Setbacks?" at bounding box center [677, 205] width 720 height 20
click at [974, 217] on div "Yes" at bounding box center [677, 225] width 720 height 20
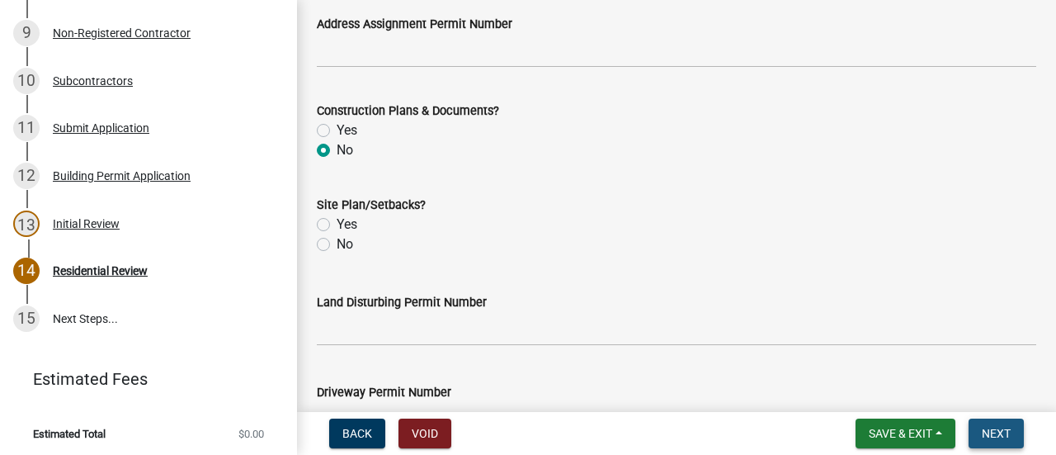
click at [988, 430] on span "Next" at bounding box center [996, 433] width 29 height 13
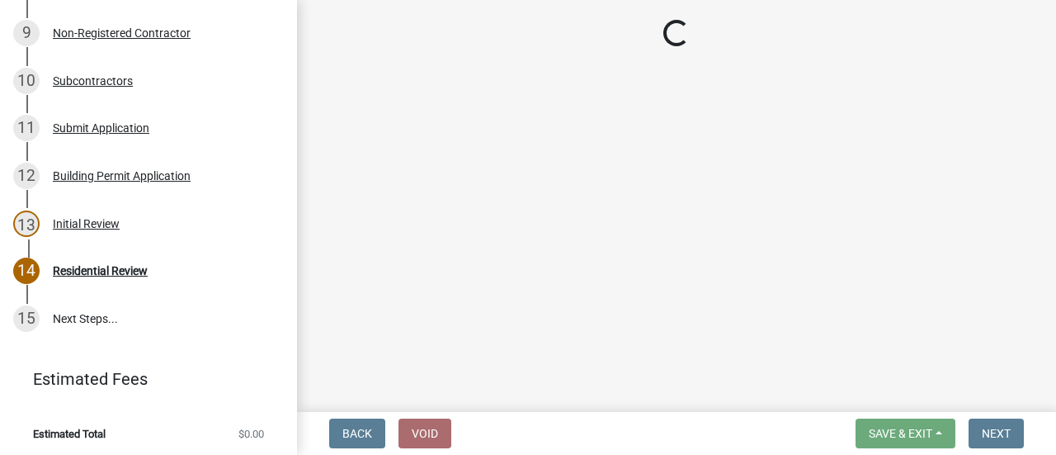
scroll to position [697, 0]
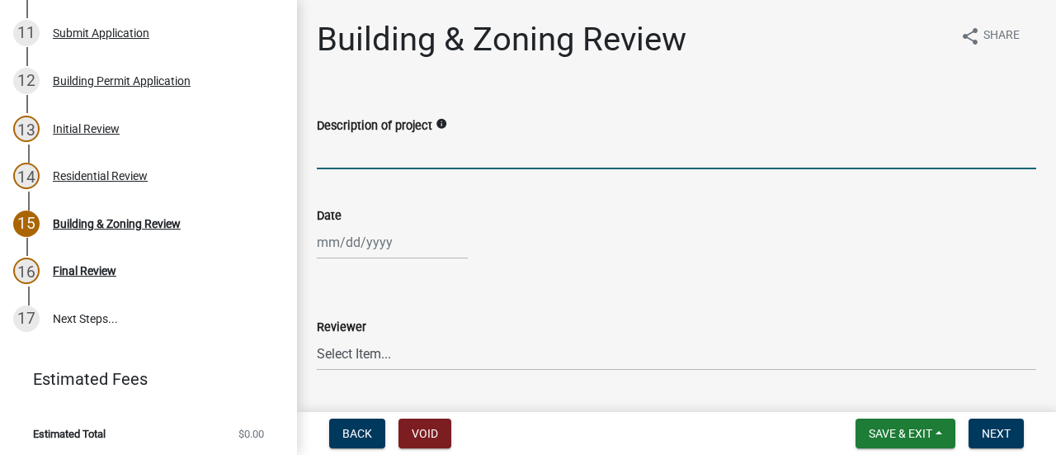
click at [509, 152] on input "Description of project" at bounding box center [677, 152] width 720 height 34
type input "200A service to metal car port for shop use."
click at [365, 243] on div at bounding box center [392, 242] width 151 height 34
select select "8"
select select "2025"
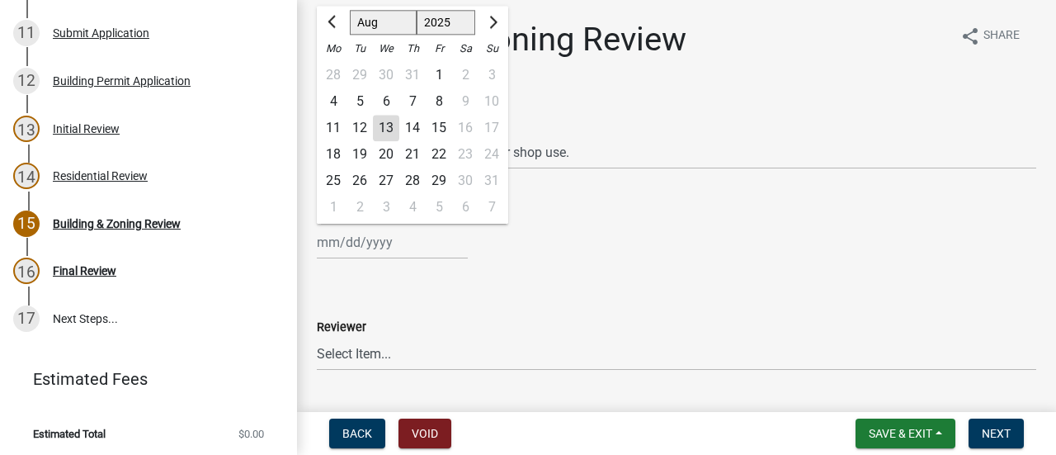
click at [389, 128] on div "13" at bounding box center [386, 128] width 26 height 26
type input "[DATE]"
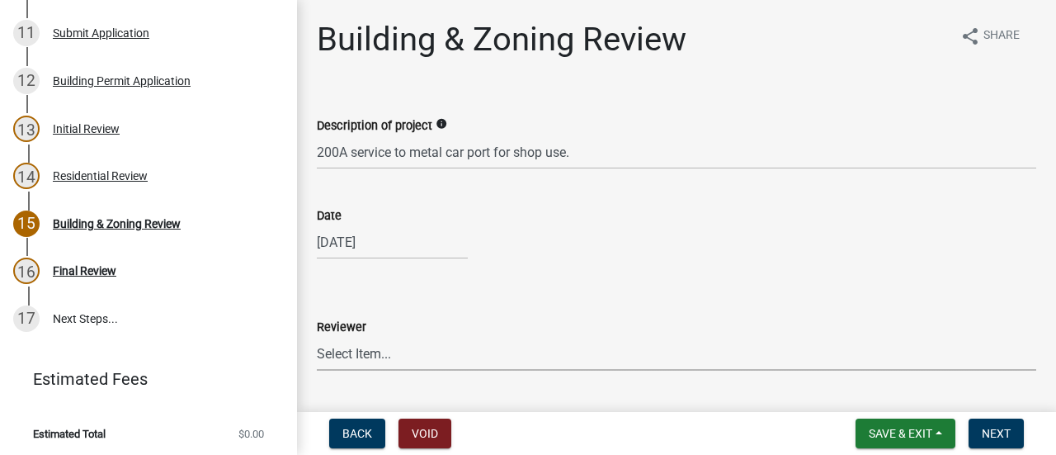
click at [393, 349] on select "Select Item... [PERSON_NAME] [PERSON_NAME] [PERSON_NAME] [PERSON_NAME] [PERSON_…" at bounding box center [677, 354] width 720 height 34
click at [317, 337] on select "Select Item... [PERSON_NAME] [PERSON_NAME] [PERSON_NAME] [PERSON_NAME] [PERSON_…" at bounding box center [677, 354] width 720 height 34
select select "ec505496-d33f-4aef-bd44-cae1c99a7413"
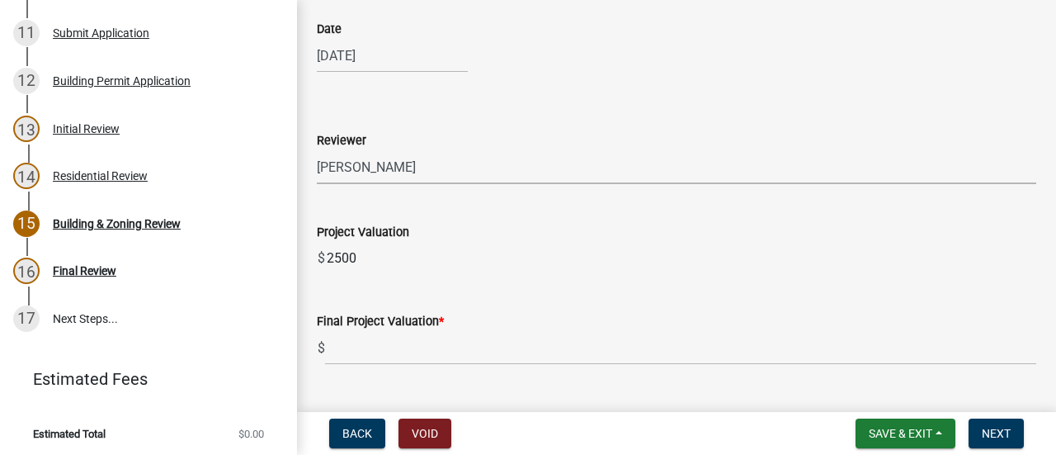
scroll to position [248, 0]
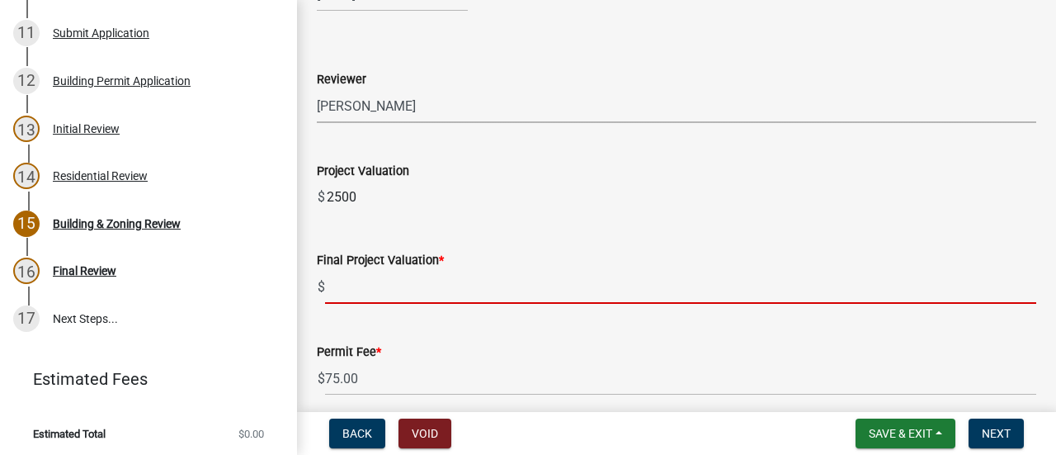
click at [394, 294] on input "text" at bounding box center [680, 287] width 711 height 34
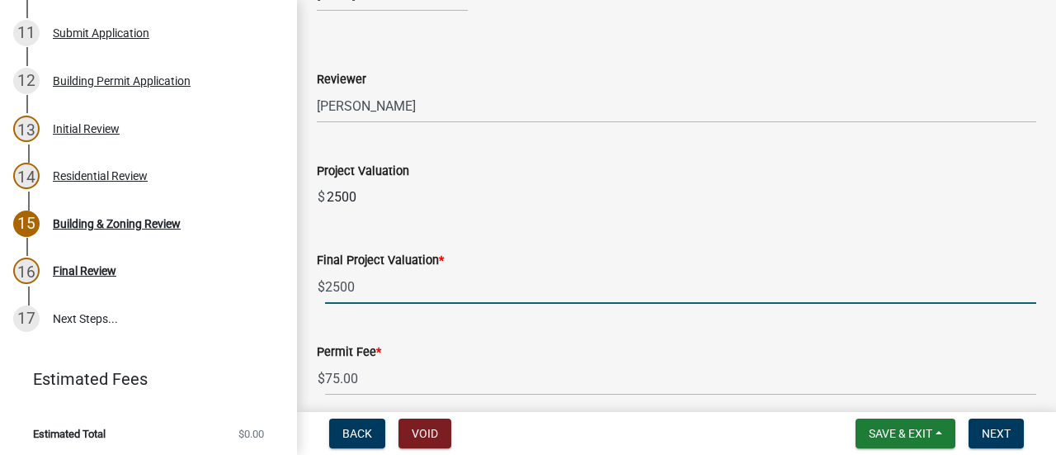
type input "2500"
click at [666, 177] on div "Project Valuation" at bounding box center [677, 171] width 720 height 20
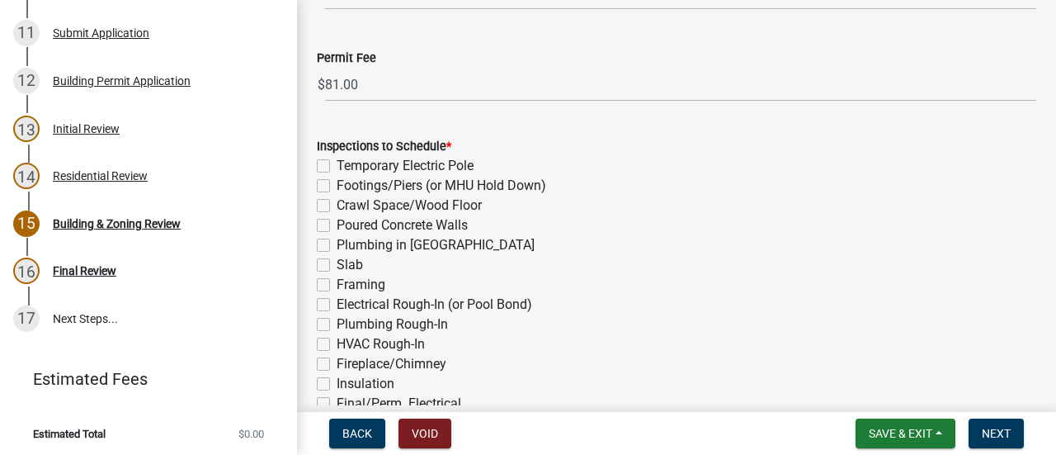
scroll to position [578, 0]
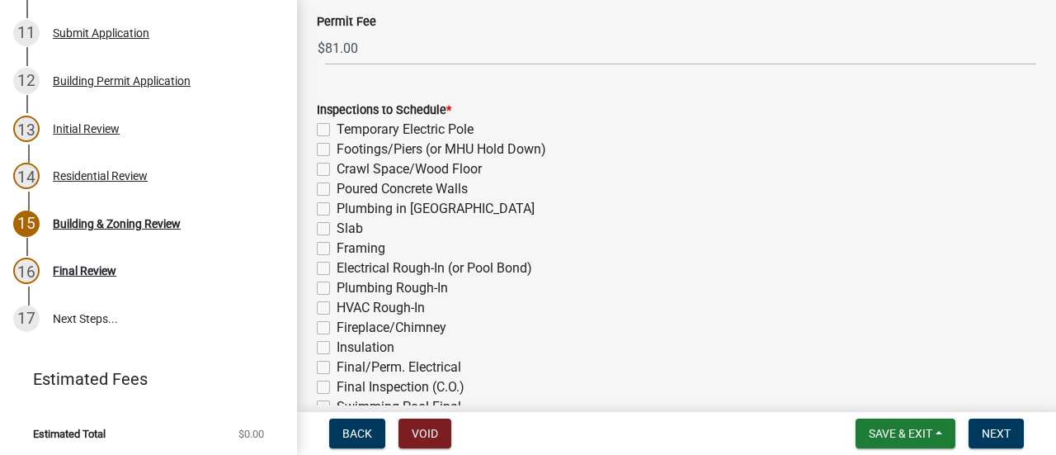
click at [430, 267] on label "Electrical Rough-In (or Pool Bond)" at bounding box center [435, 268] width 196 height 20
click at [347, 267] on input "Electrical Rough-In (or Pool Bond)" at bounding box center [342, 263] width 11 height 11
checkbox input "true"
checkbox input "false"
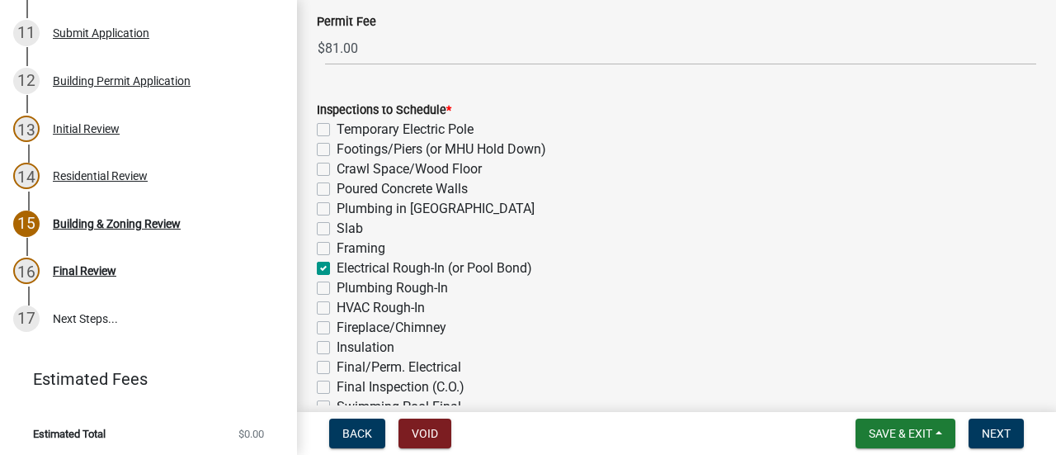
checkbox input "false"
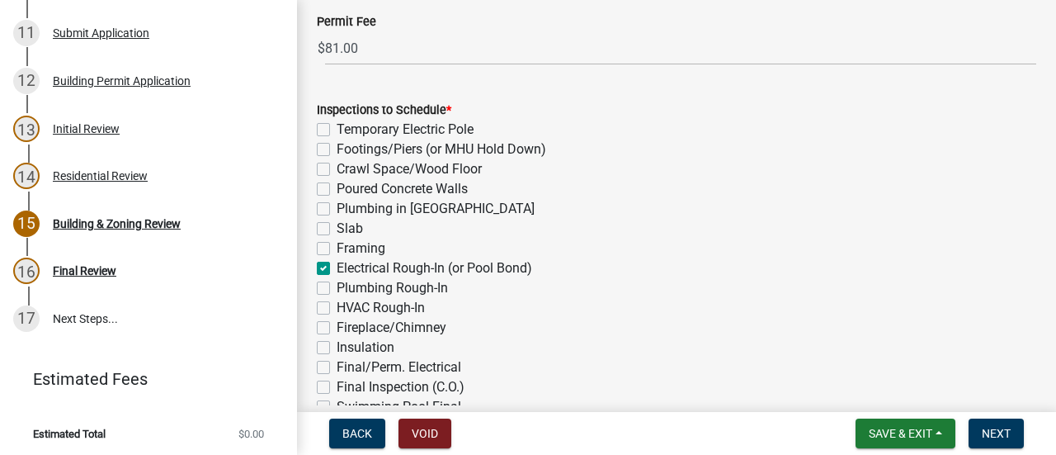
checkbox input "true"
checkbox input "false"
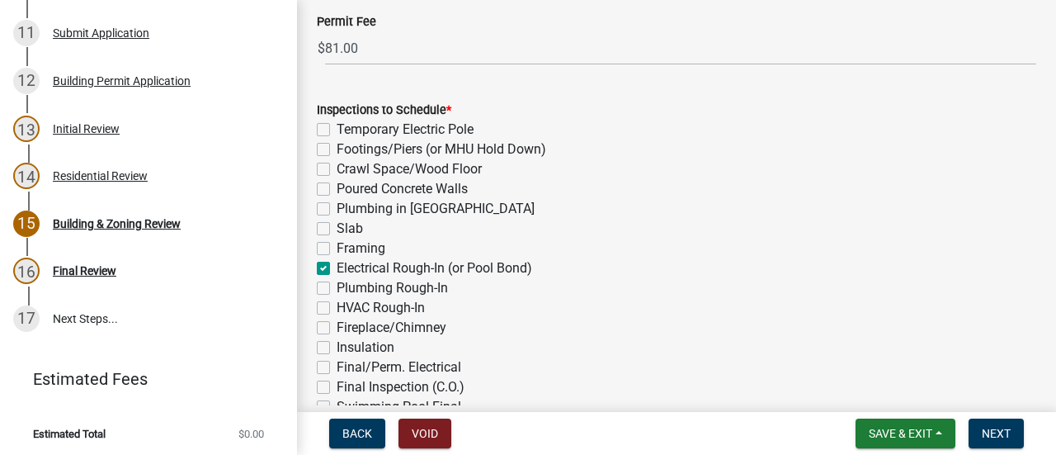
checkbox input "false"
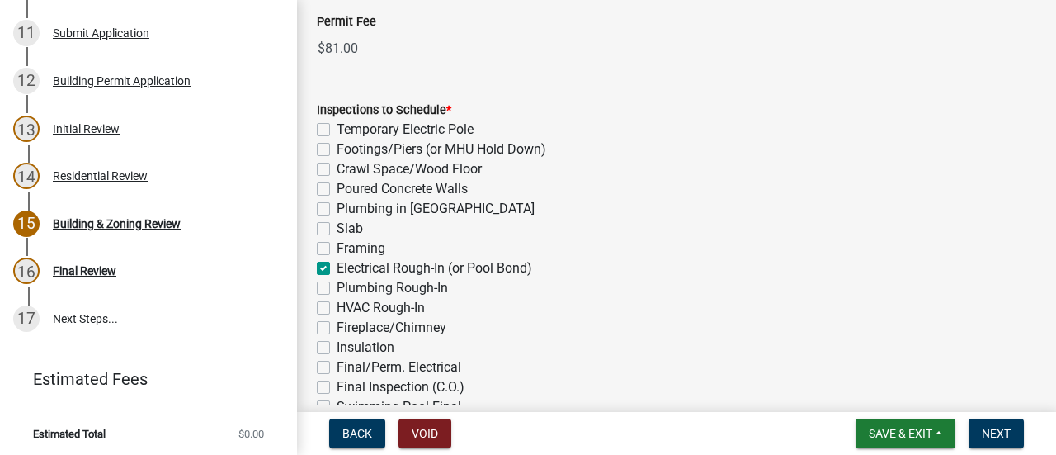
checkbox input "false"
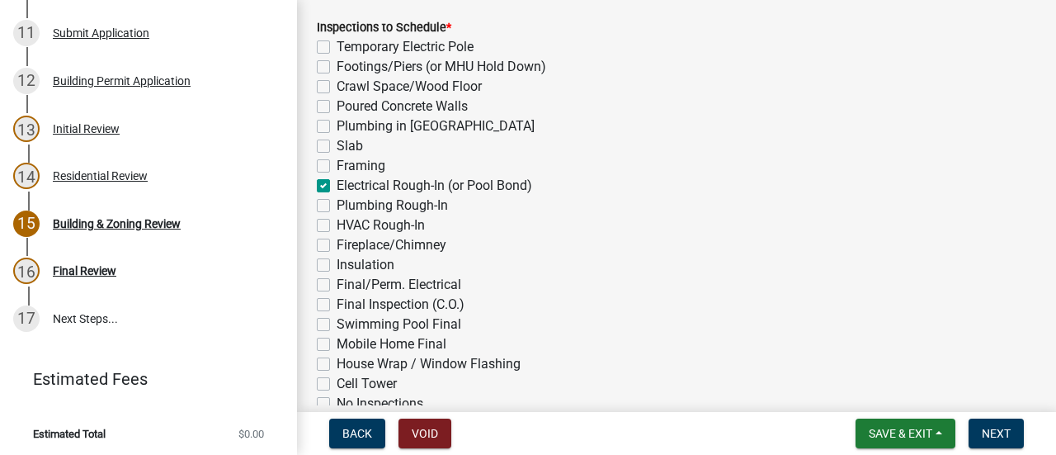
click at [401, 280] on label "Final/Perm. Electrical" at bounding box center [399, 285] width 125 height 20
click at [347, 280] on input "Final/Perm. Electrical" at bounding box center [342, 280] width 11 height 11
checkbox input "true"
checkbox input "false"
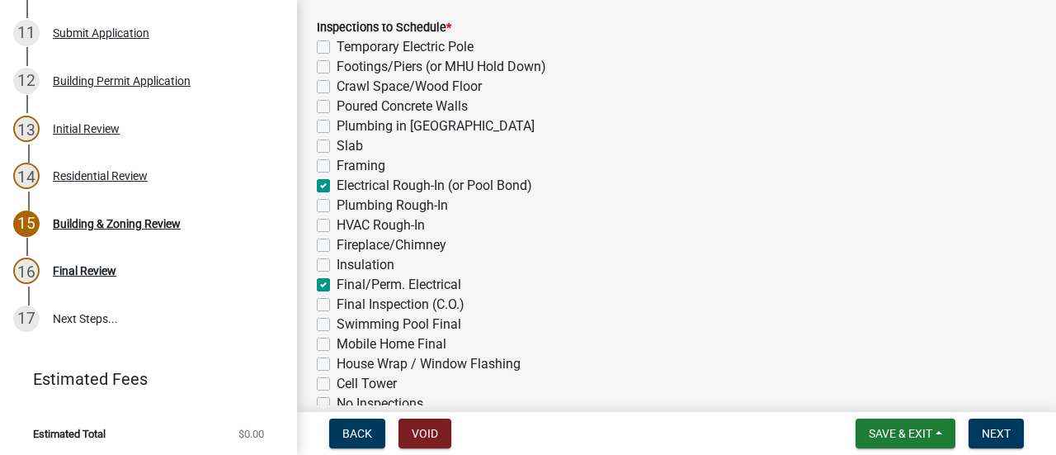
checkbox input "false"
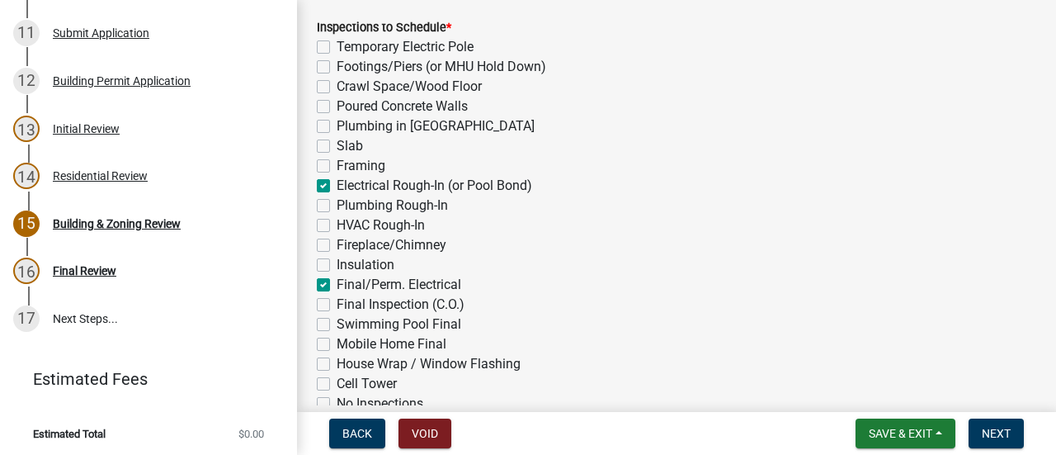
checkbox input "true"
checkbox input "false"
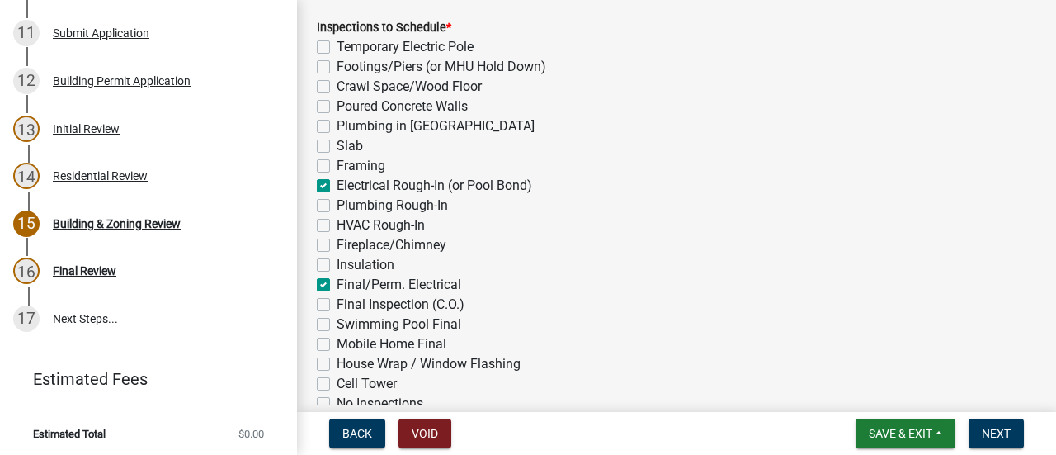
checkbox input "true"
checkbox input "false"
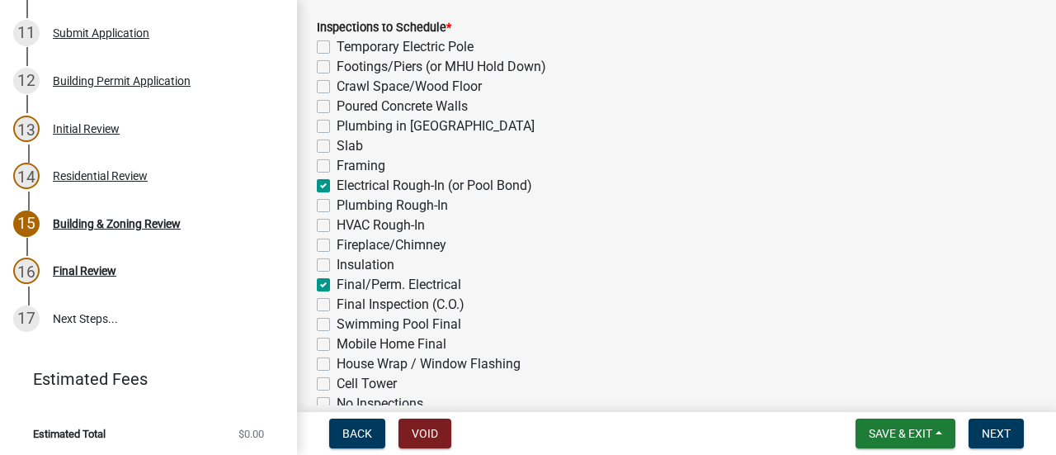
checkbox input "false"
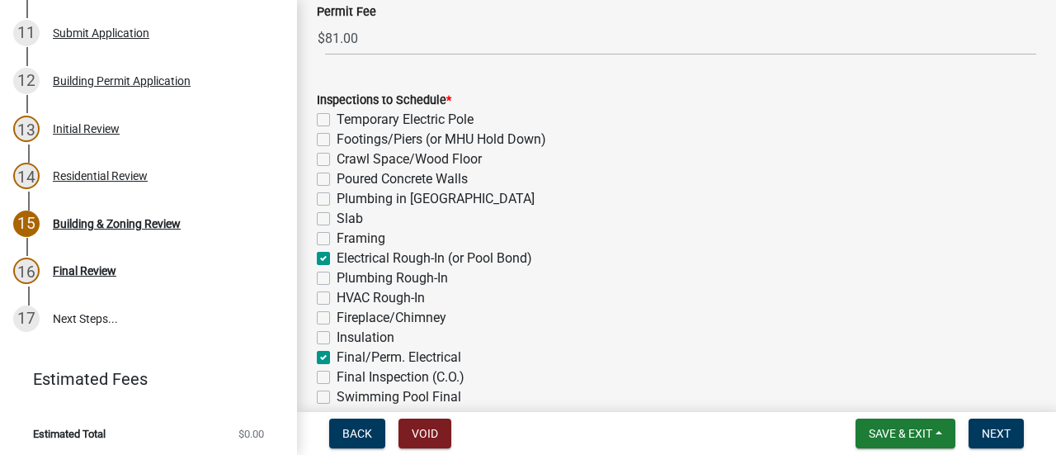
scroll to position [578, 0]
